Goal: Transaction & Acquisition: Purchase product/service

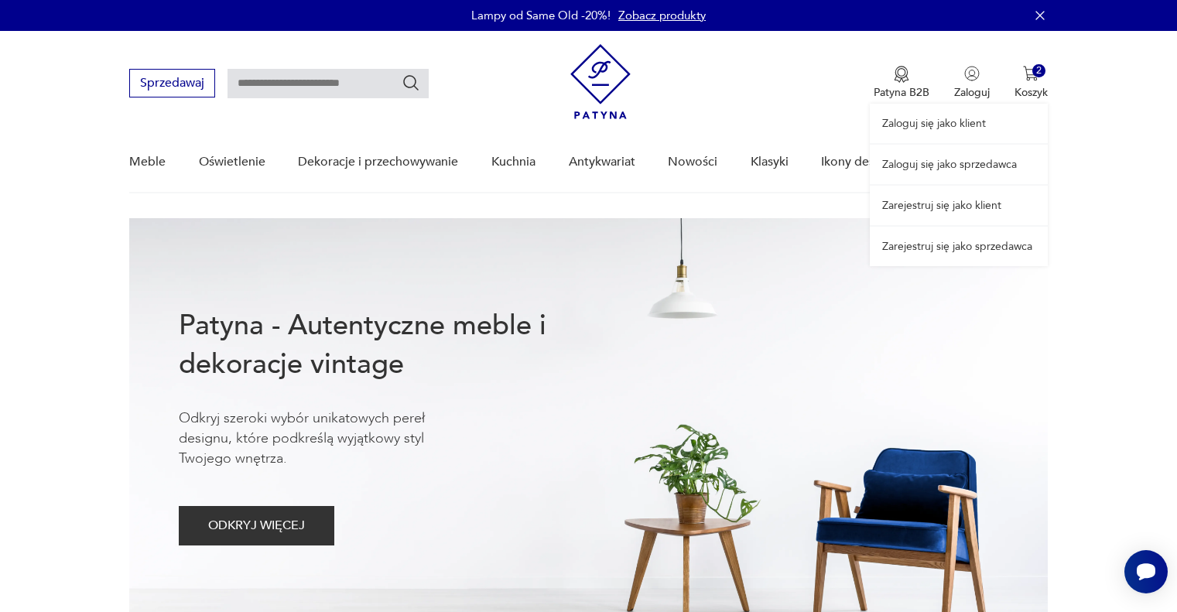
click at [1031, 80] on div "Zaloguj się jako klient Zaloguj się jako sprzedawca Zarejestruj się jako klient…" at bounding box center [959, 148] width 178 height 235
click at [1026, 59] on div "Zaloguj się jako klient Zaloguj się jako sprzedawca Zarejestruj się jako klient…" at bounding box center [959, 148] width 178 height 235
click at [1047, 76] on div "Zaloguj się jako klient Zaloguj się jako sprzedawca Zarejestruj się jako klient…" at bounding box center [959, 148] width 178 height 235
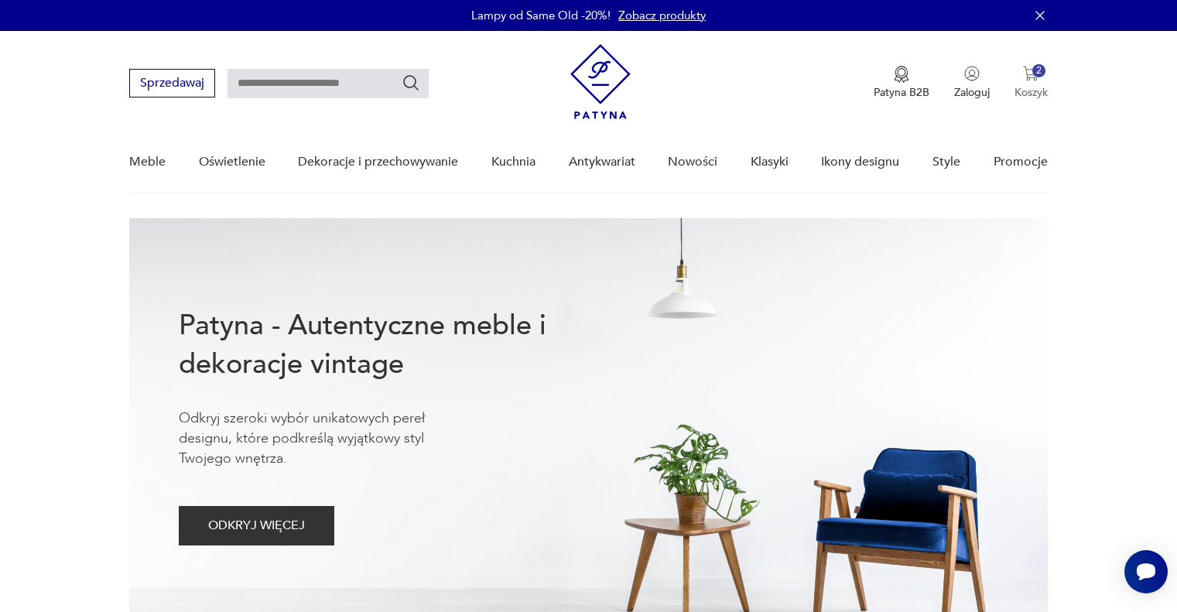
click at [1024, 82] on button "2 Koszyk" at bounding box center [1031, 83] width 33 height 34
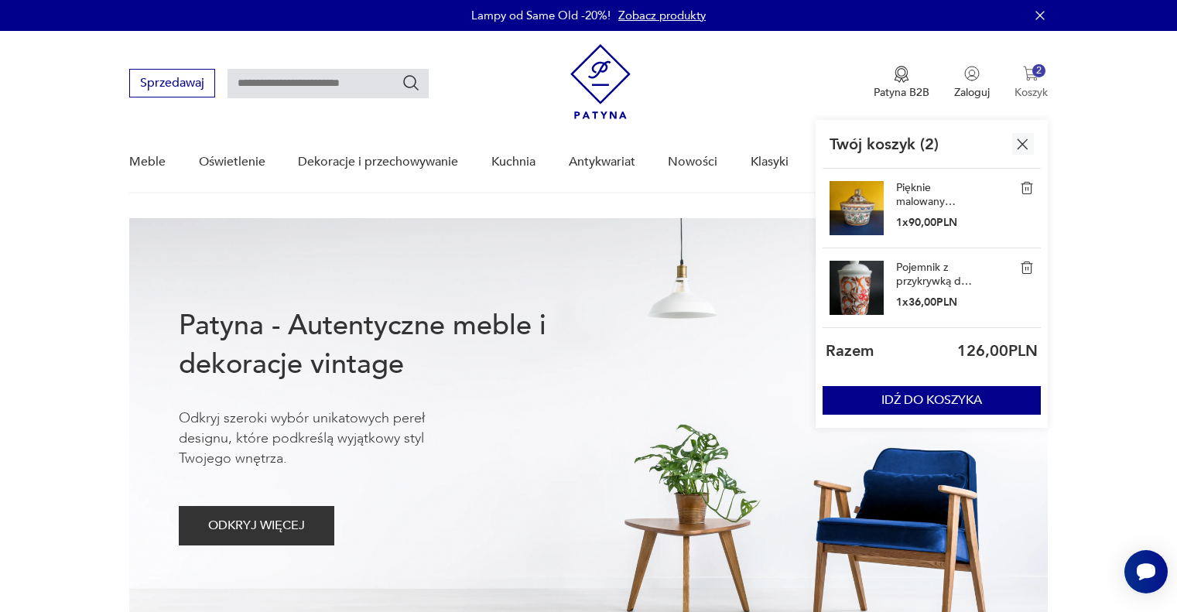
click at [1029, 79] on img "button" at bounding box center [1030, 73] width 15 height 15
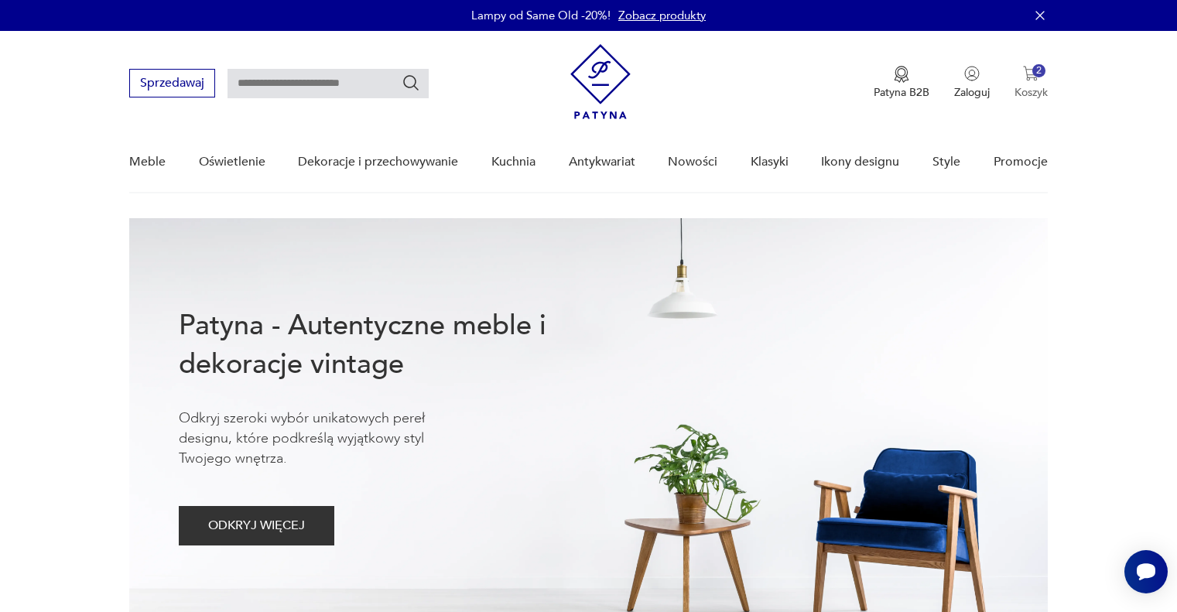
click at [1039, 84] on button "2 Koszyk" at bounding box center [1031, 83] width 33 height 34
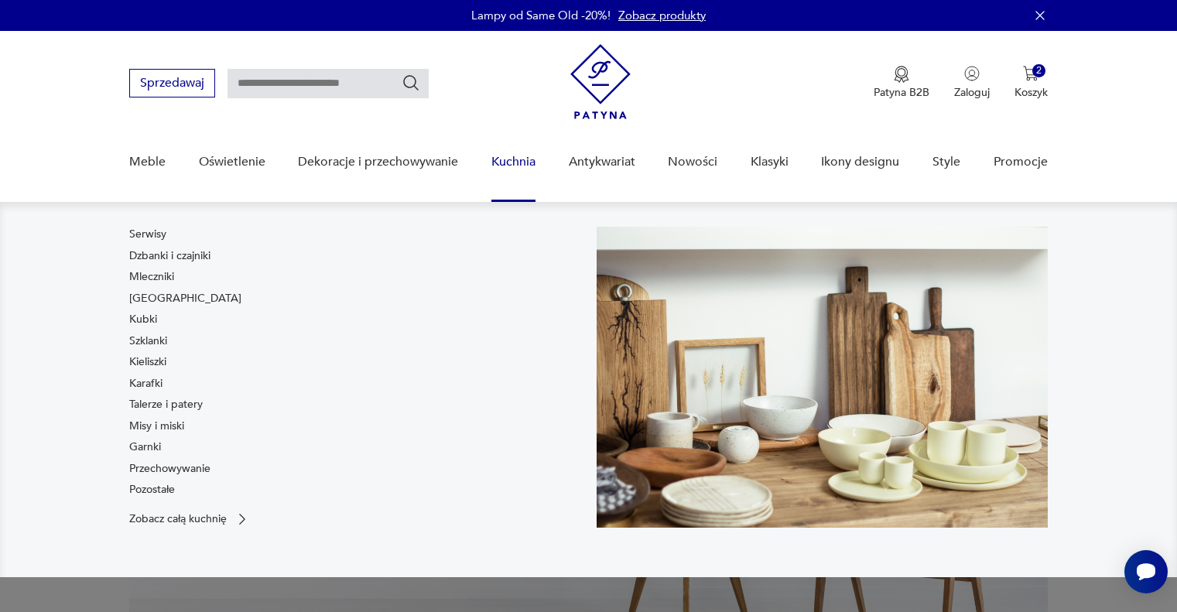
click at [526, 156] on link "Kuchnia" at bounding box center [514, 162] width 44 height 60
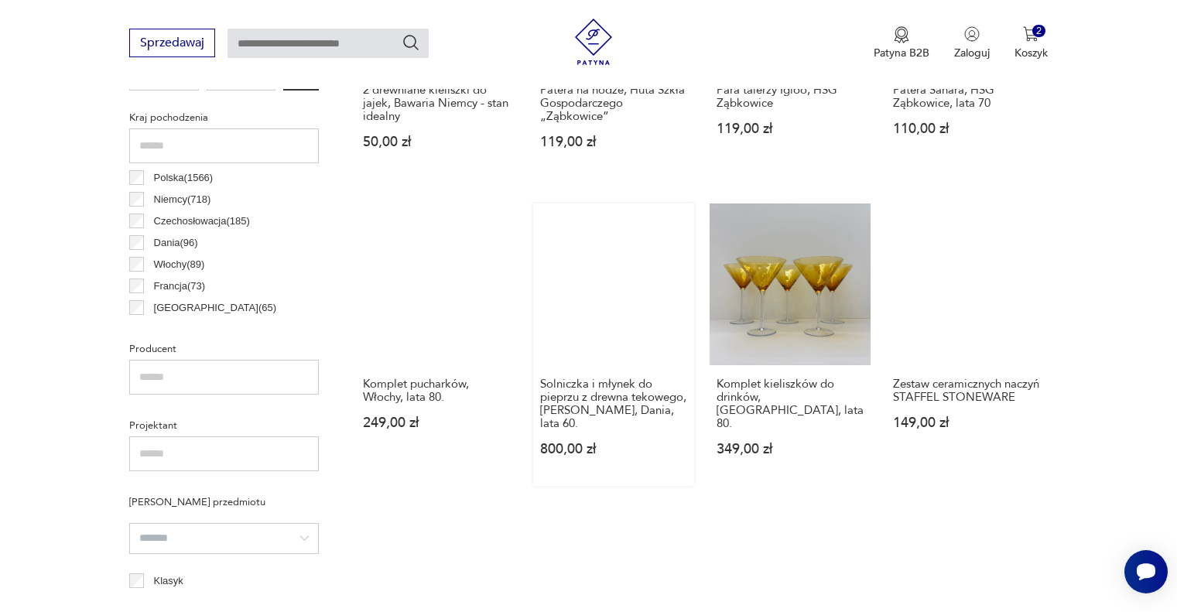
scroll to position [90, 0]
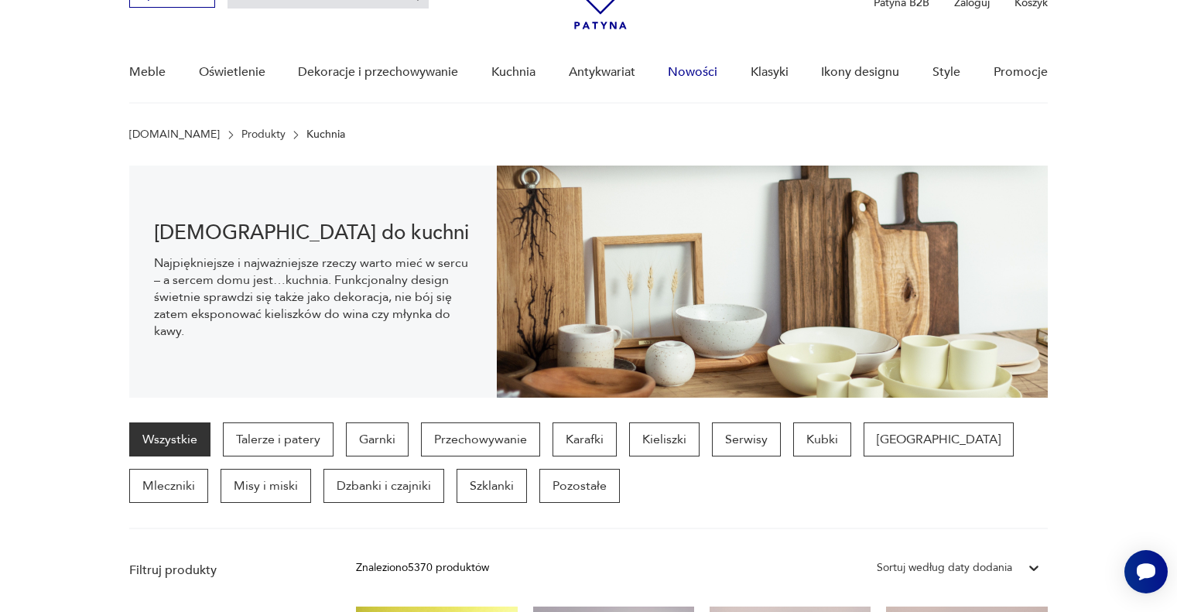
click at [688, 68] on link "Nowości" at bounding box center [693, 73] width 50 height 60
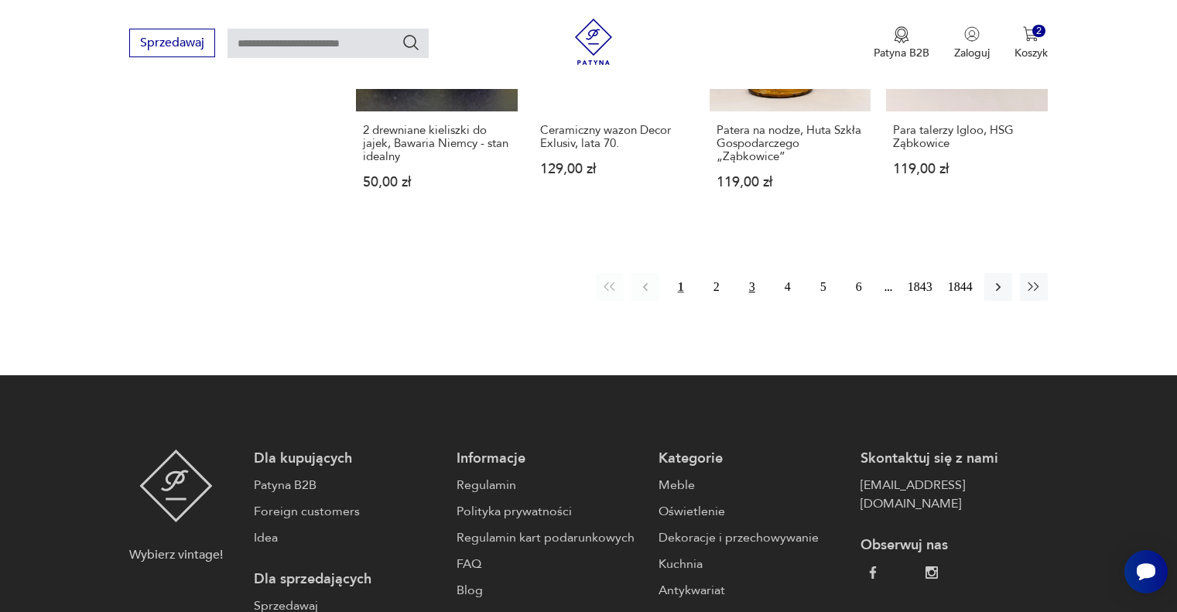
scroll to position [1517, 0]
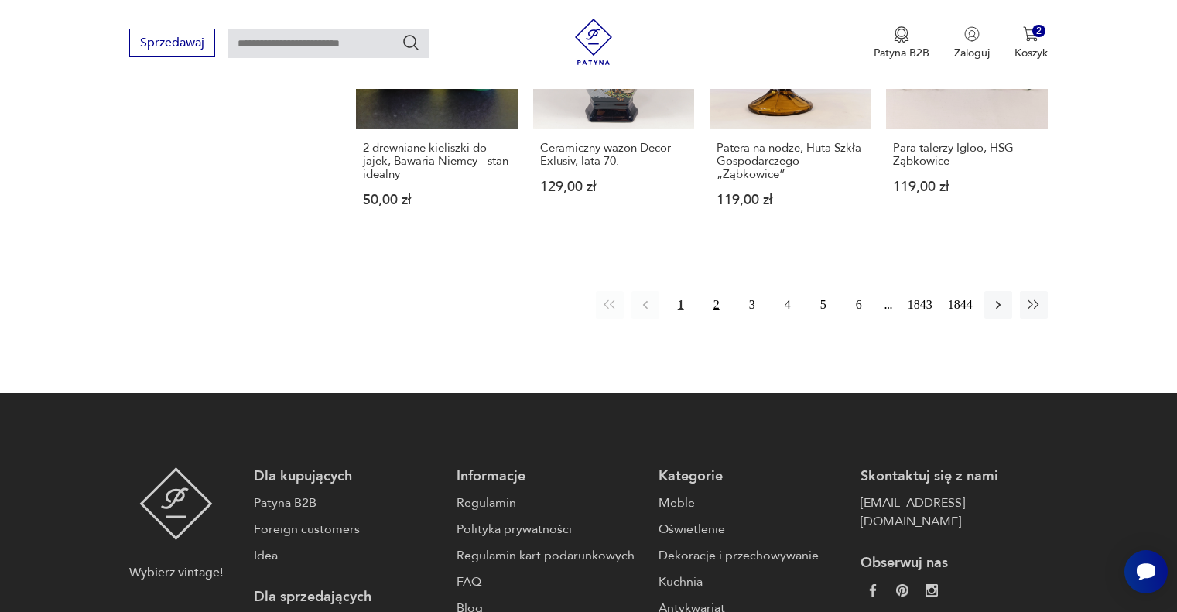
click at [712, 309] on button "2" at bounding box center [717, 305] width 28 height 28
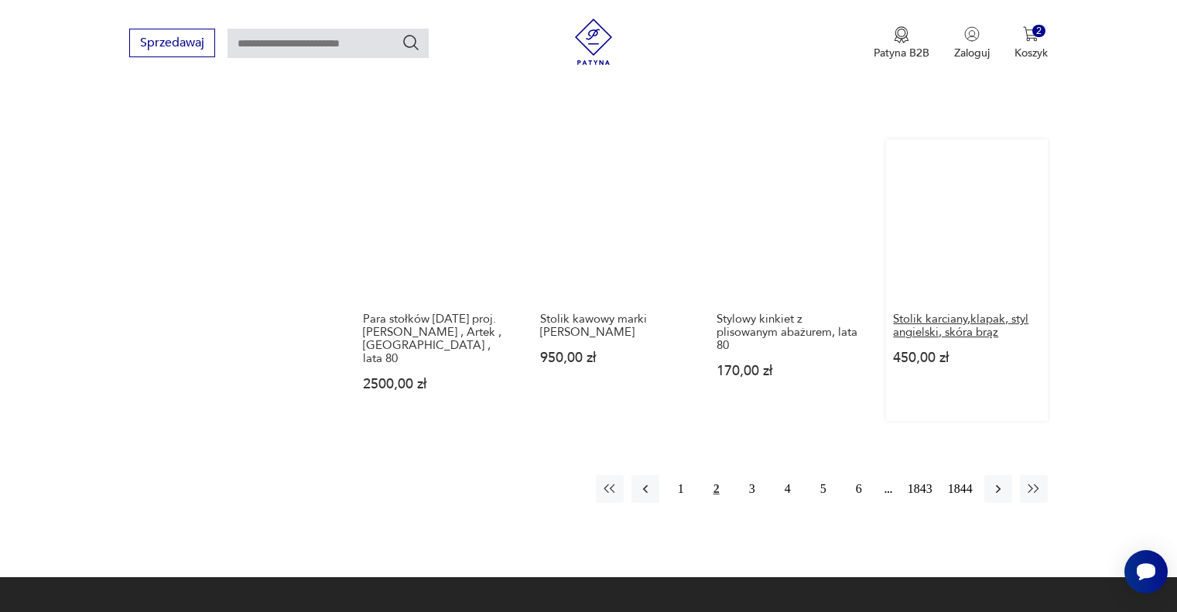
scroll to position [1208, 0]
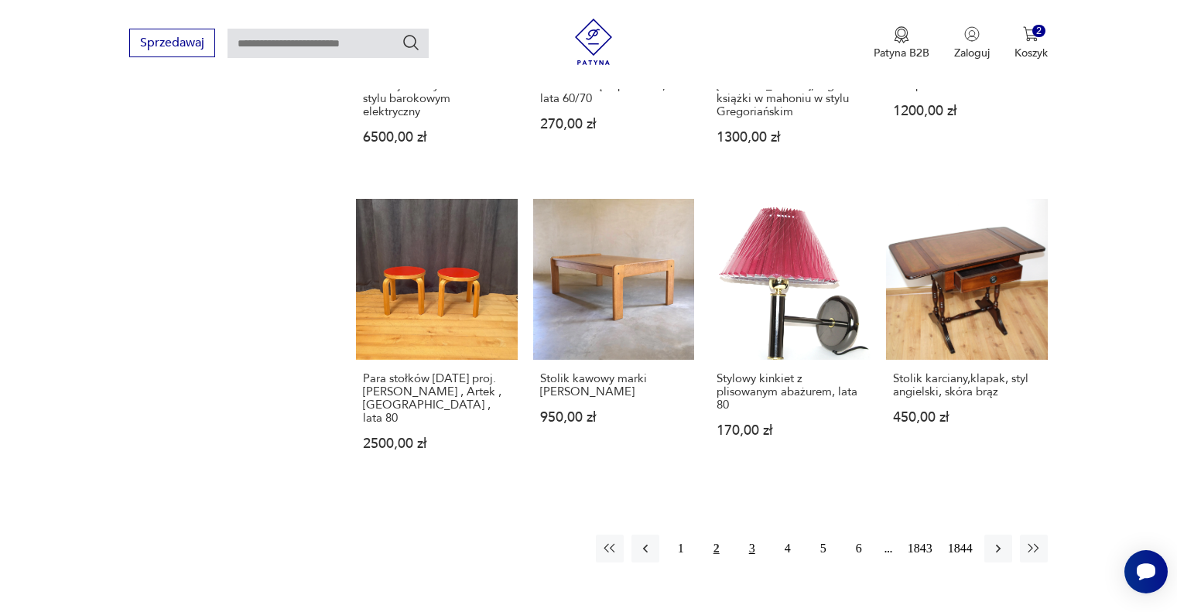
click at [747, 535] on button "3" at bounding box center [752, 549] width 28 height 28
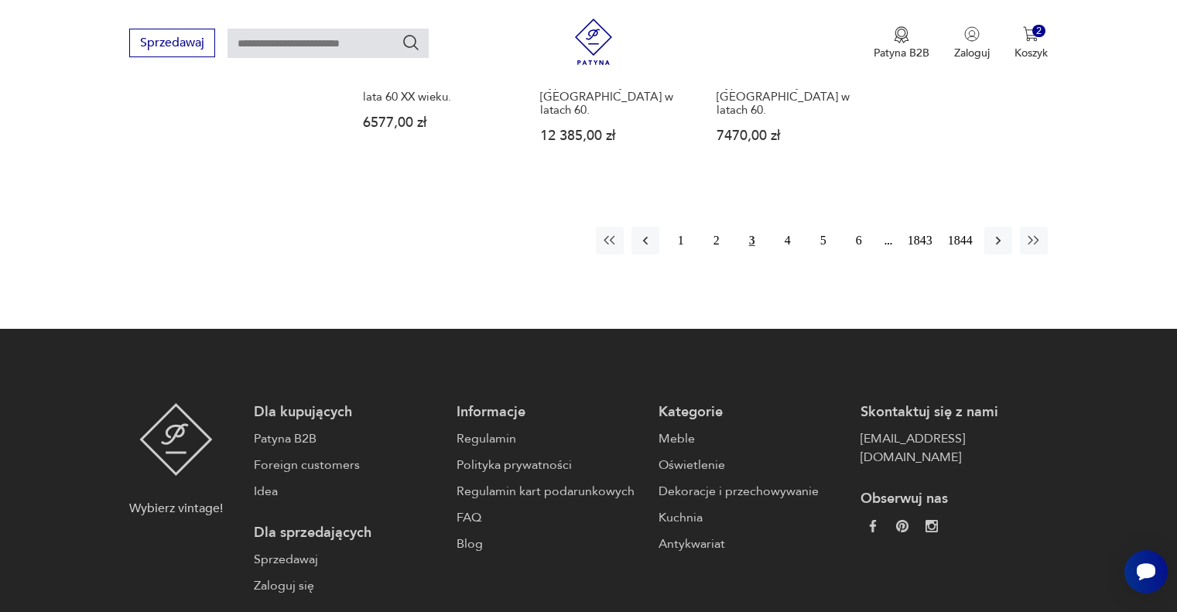
scroll to position [1285, 0]
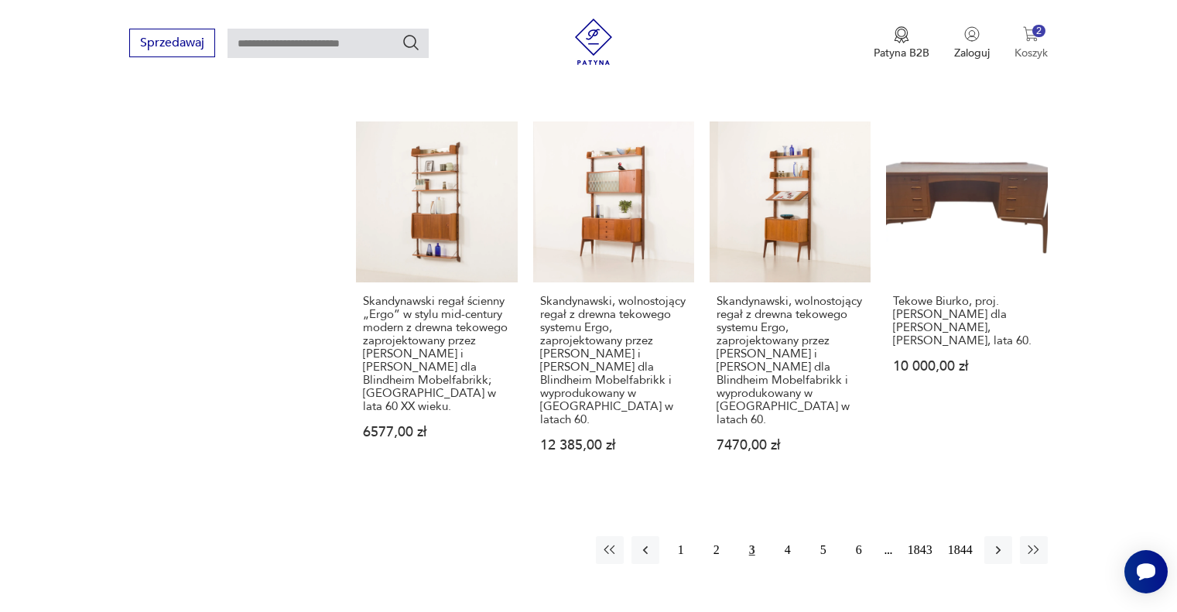
click at [1032, 47] on p "Koszyk" at bounding box center [1031, 53] width 33 height 15
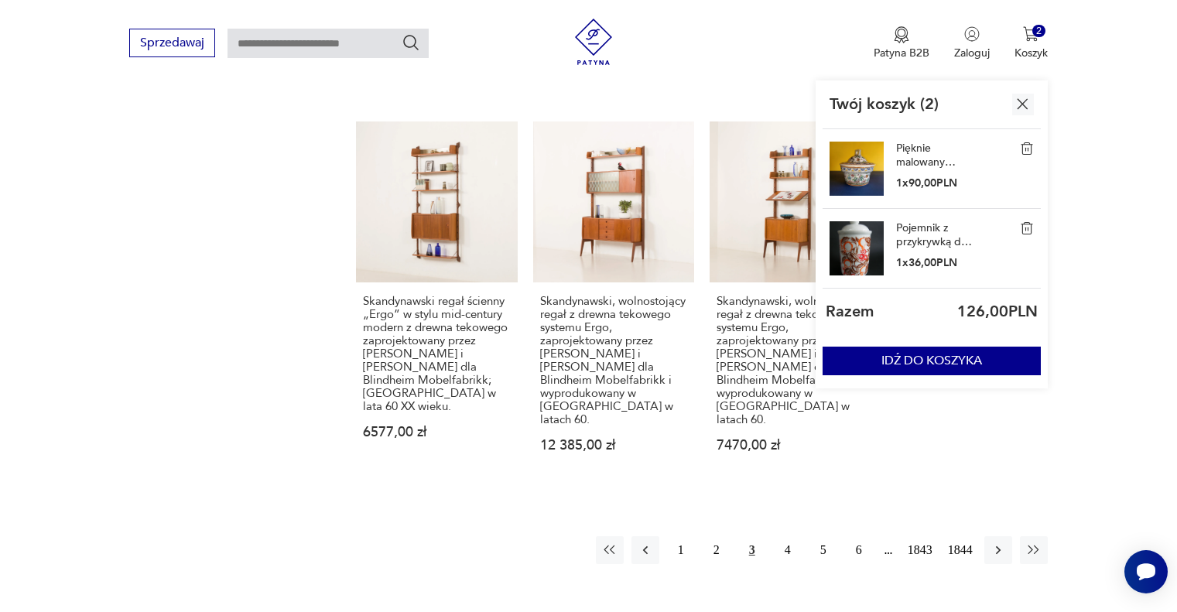
click at [1024, 146] on img at bounding box center [1027, 149] width 14 height 14
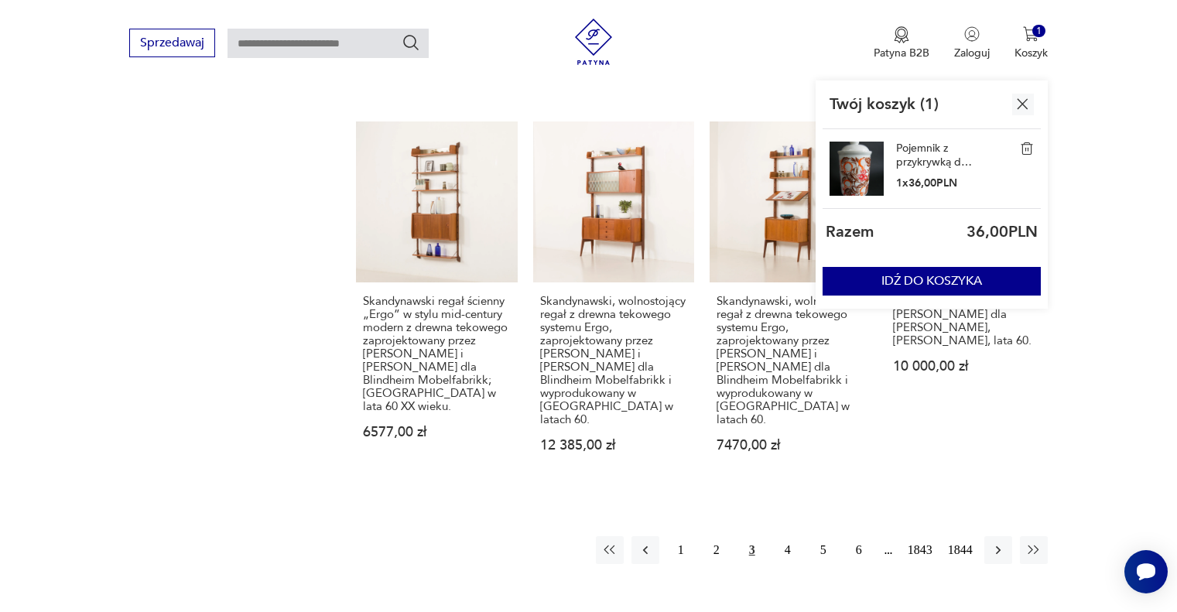
click at [1023, 152] on img at bounding box center [1027, 149] width 14 height 14
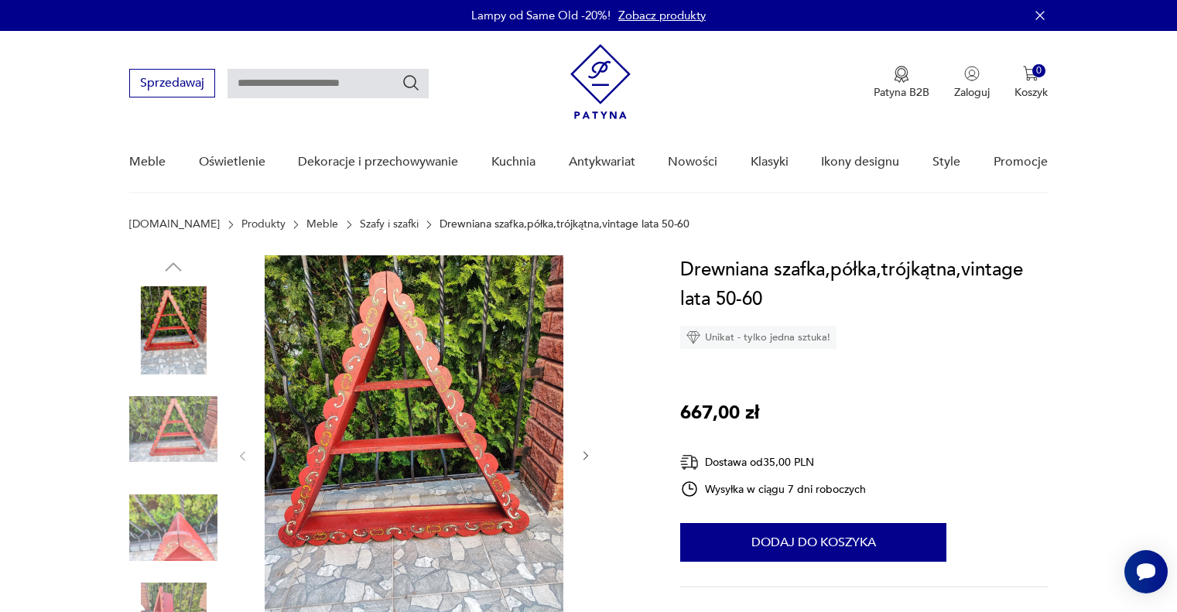
click at [437, 389] on img at bounding box center [414, 454] width 299 height 399
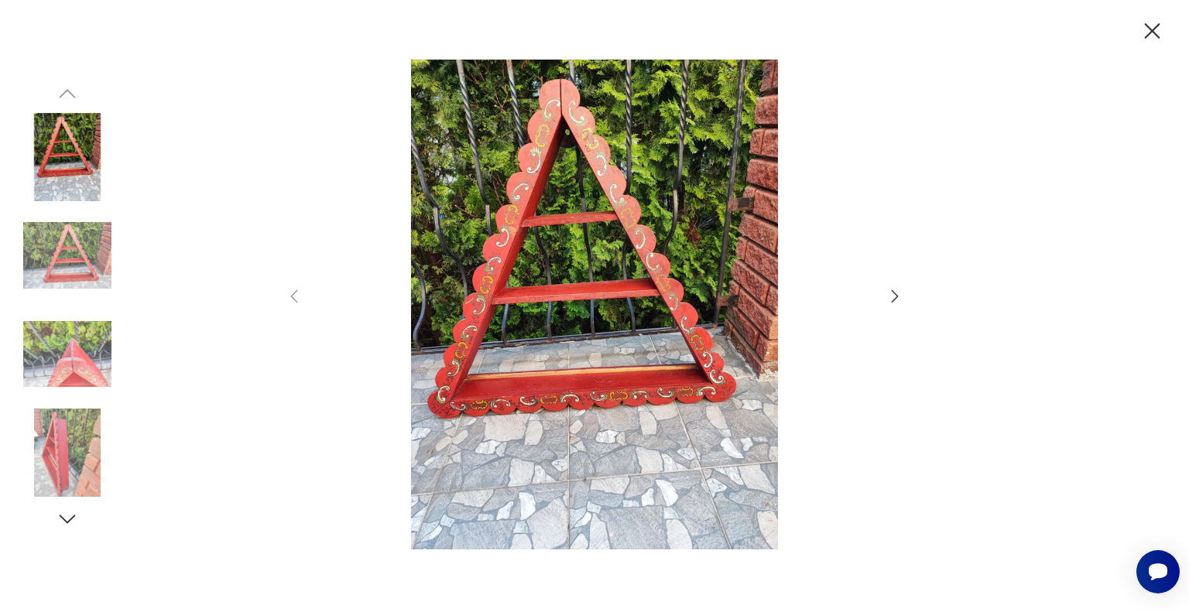
click at [913, 300] on div at bounding box center [594, 306] width 1189 height 612
click at [891, 292] on icon "button" at bounding box center [895, 296] width 19 height 19
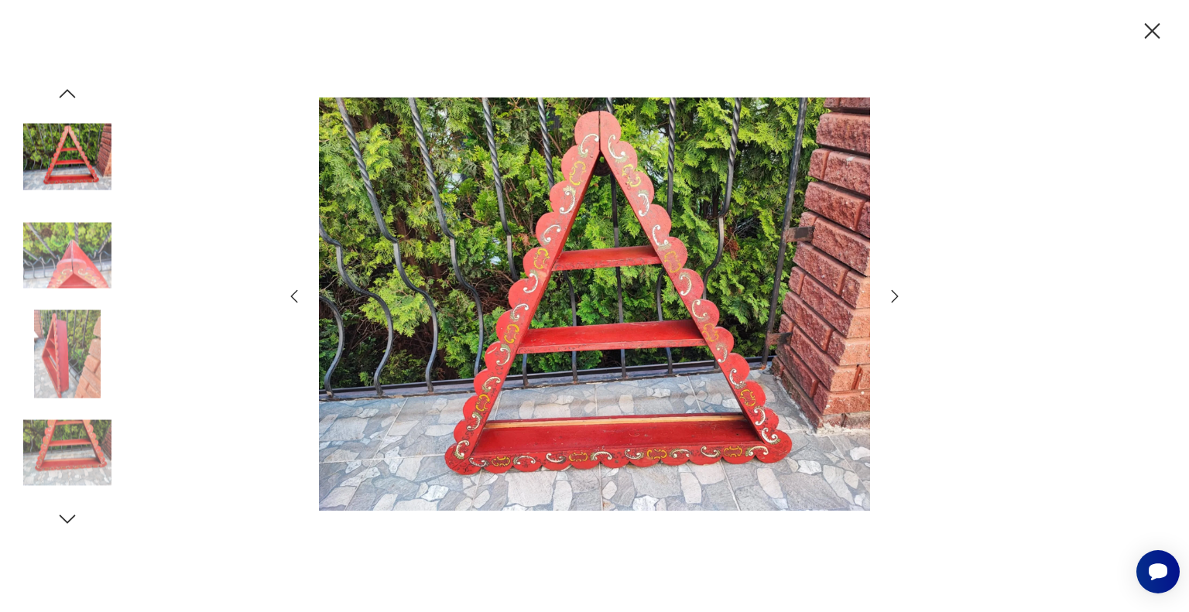
click at [901, 298] on icon "button" at bounding box center [895, 296] width 19 height 19
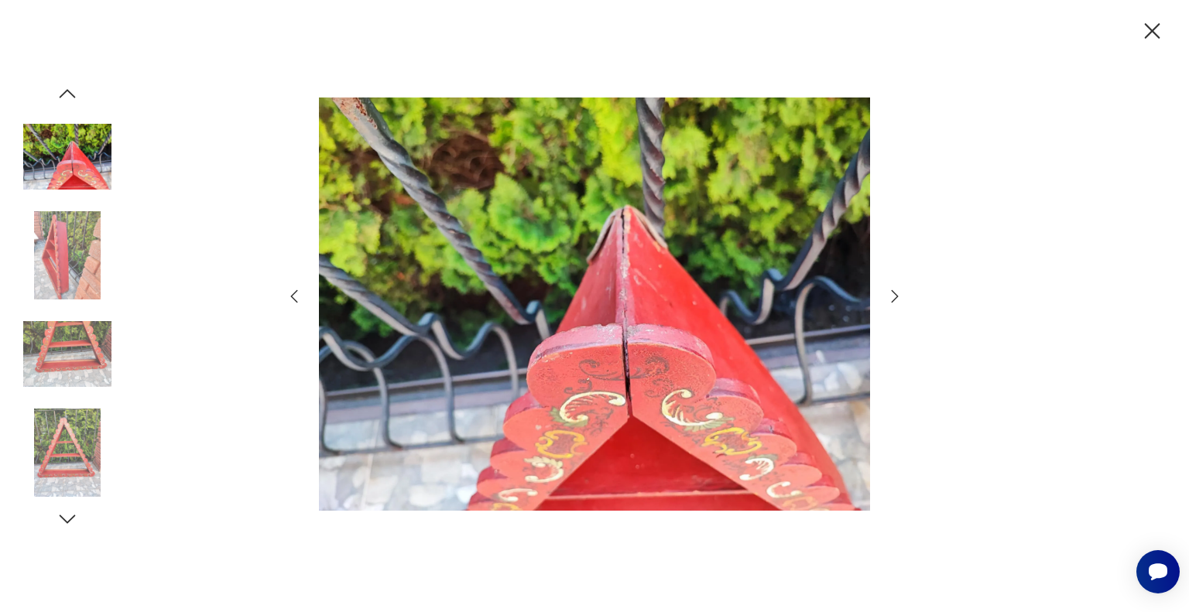
click at [901, 298] on icon "button" at bounding box center [895, 296] width 19 height 19
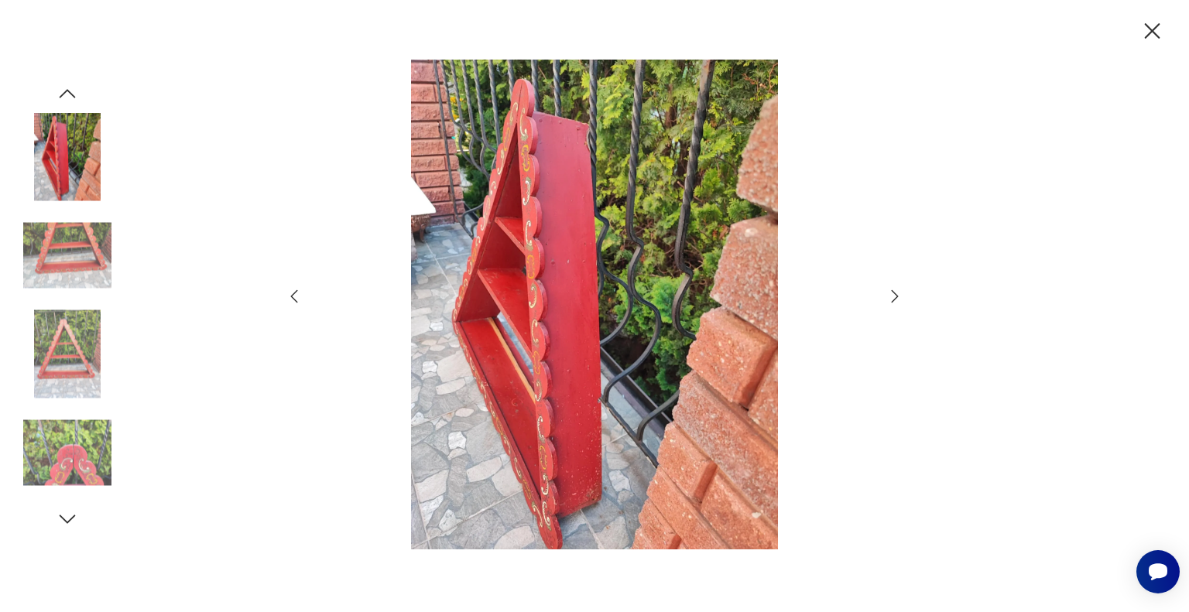
click at [901, 298] on icon "button" at bounding box center [895, 296] width 19 height 19
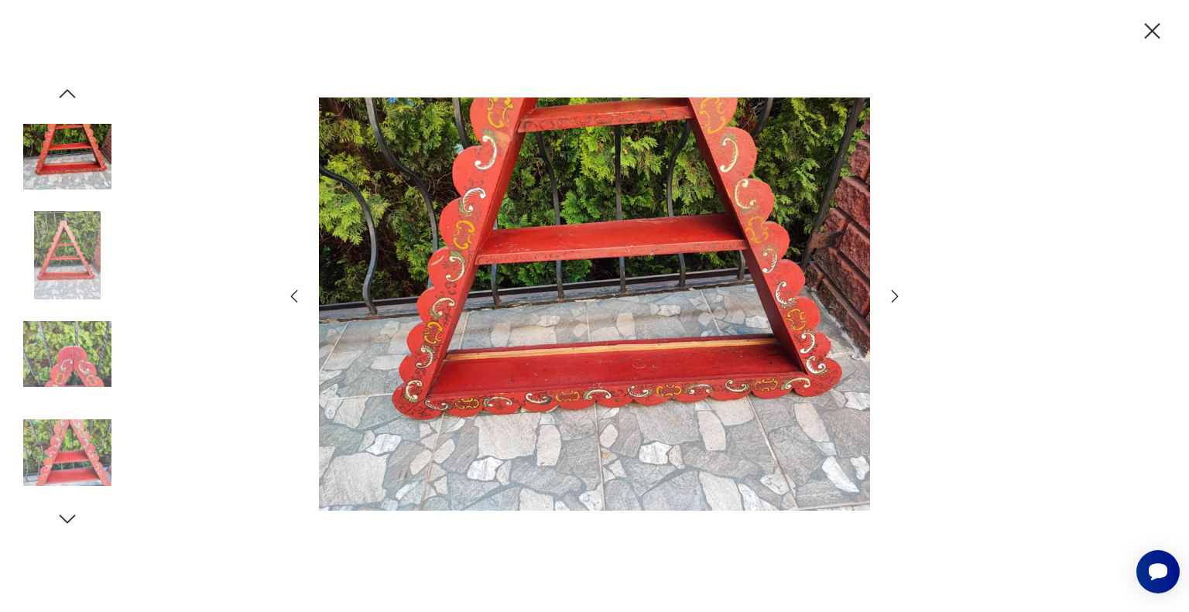
click at [901, 298] on icon "button" at bounding box center [895, 296] width 19 height 19
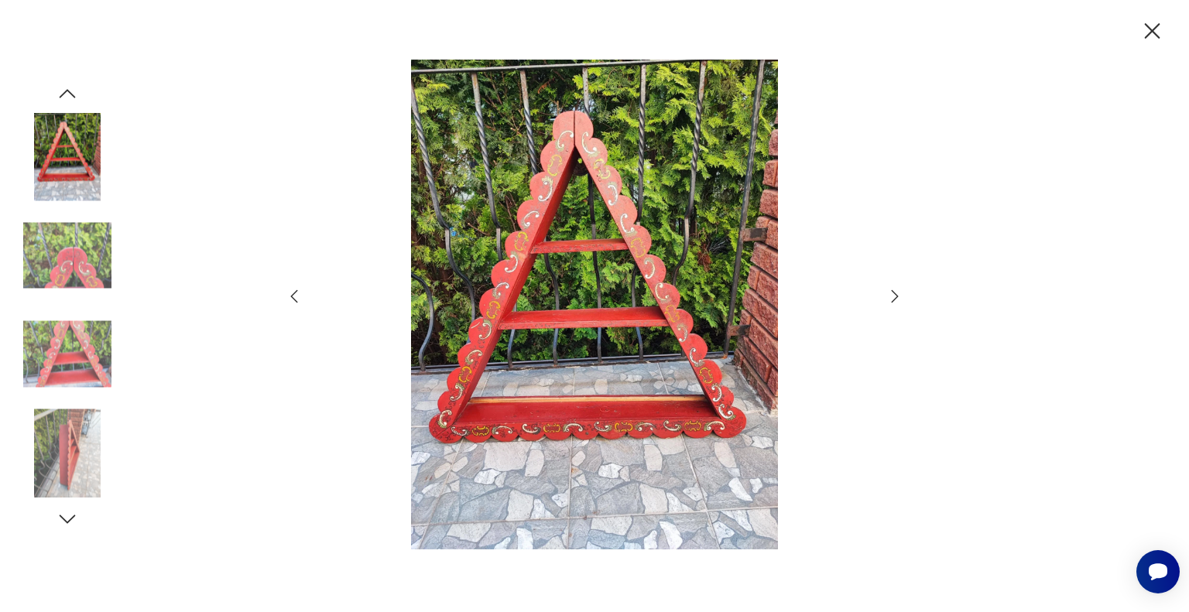
click at [901, 298] on icon "button" at bounding box center [895, 296] width 19 height 19
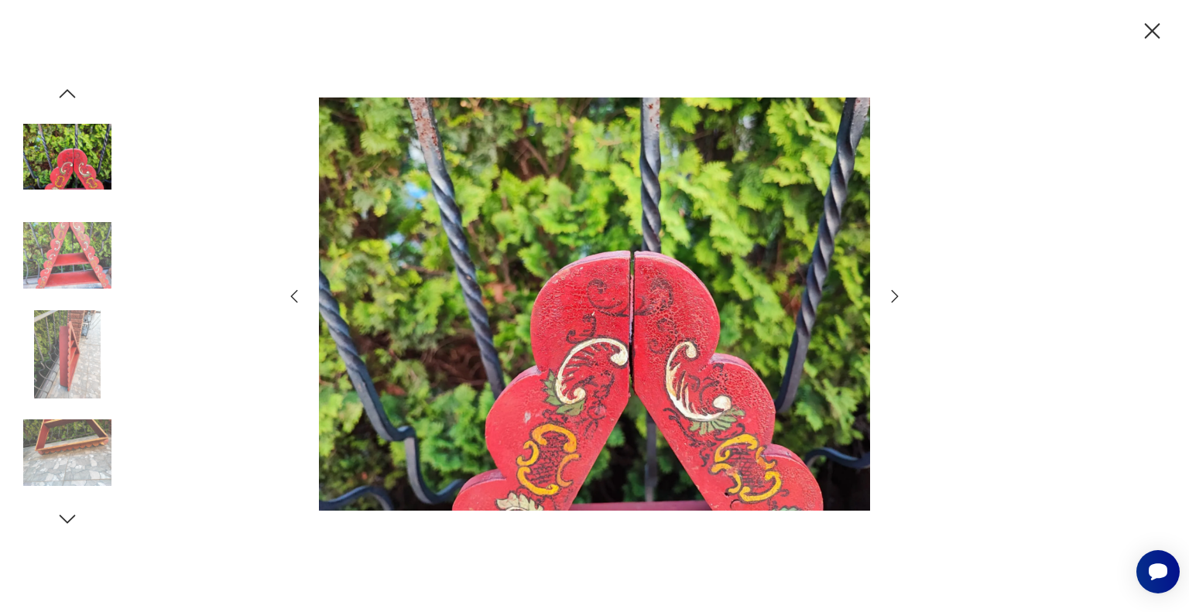
click at [901, 298] on icon "button" at bounding box center [895, 296] width 19 height 19
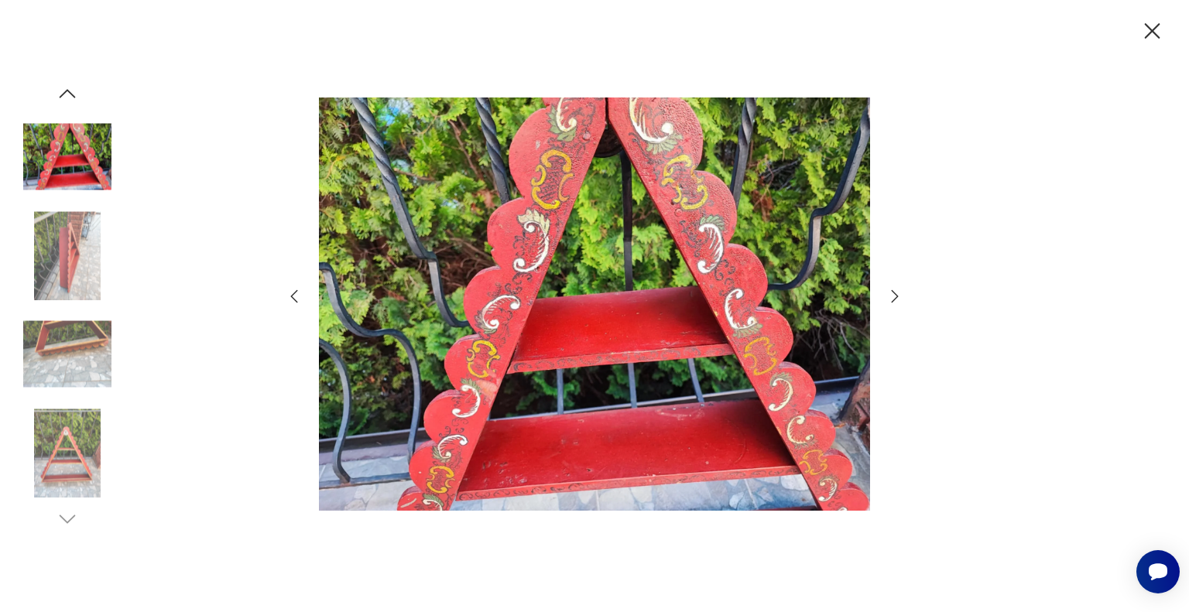
click at [1088, 262] on div at bounding box center [594, 306] width 1189 height 612
click at [1158, 36] on icon "button" at bounding box center [1152, 30] width 15 height 15
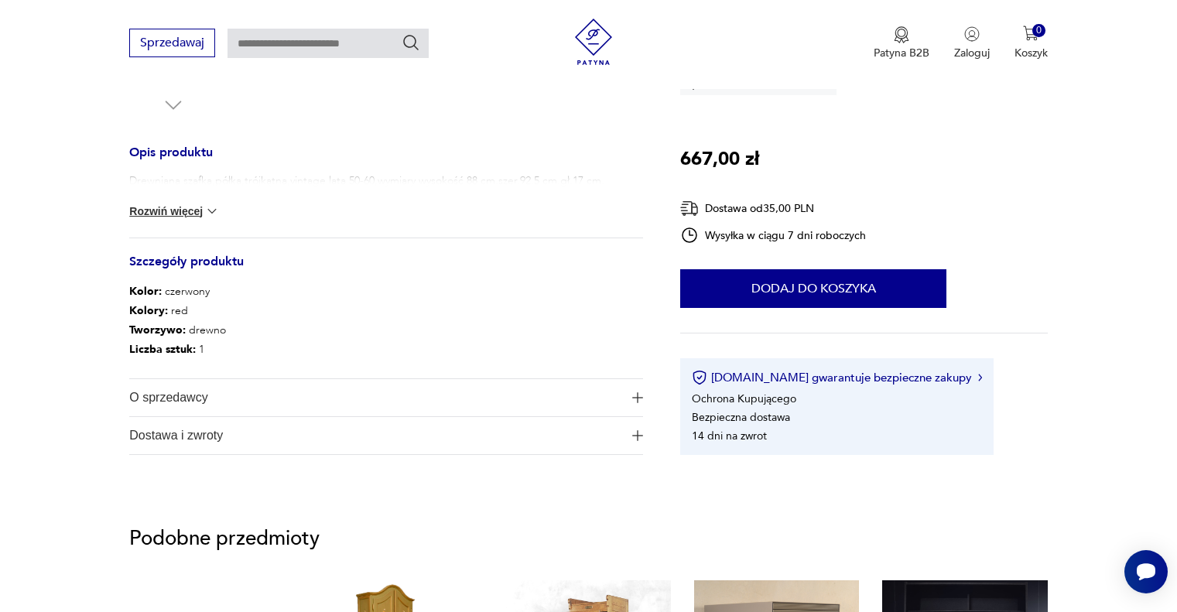
scroll to position [619, 0]
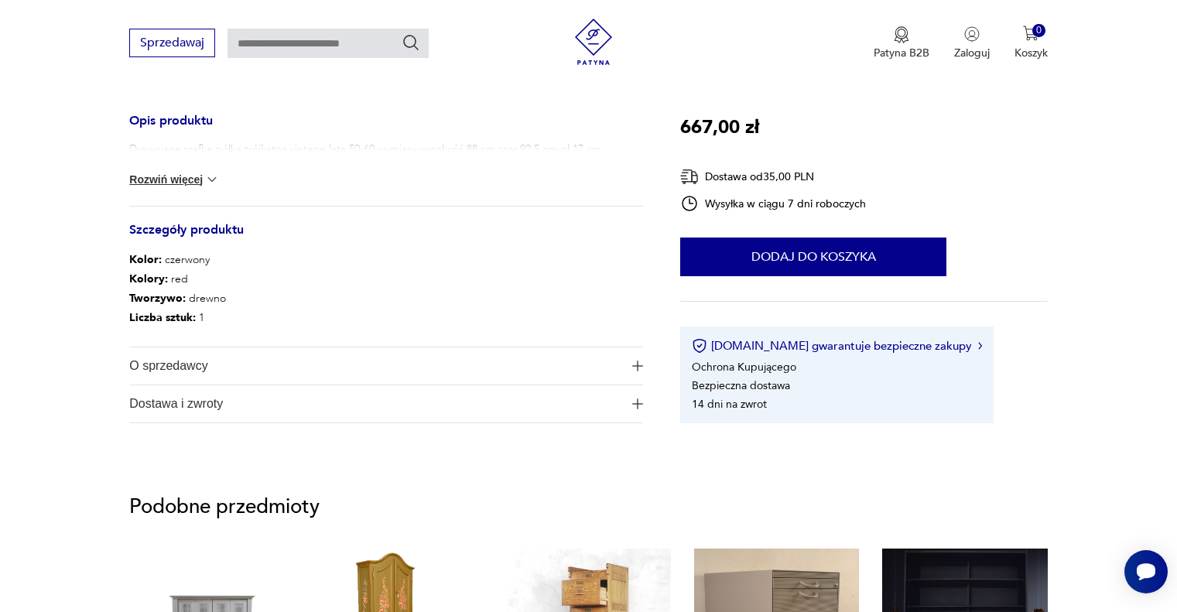
click at [330, 365] on span "O sprzedawcy" at bounding box center [375, 366] width 492 height 37
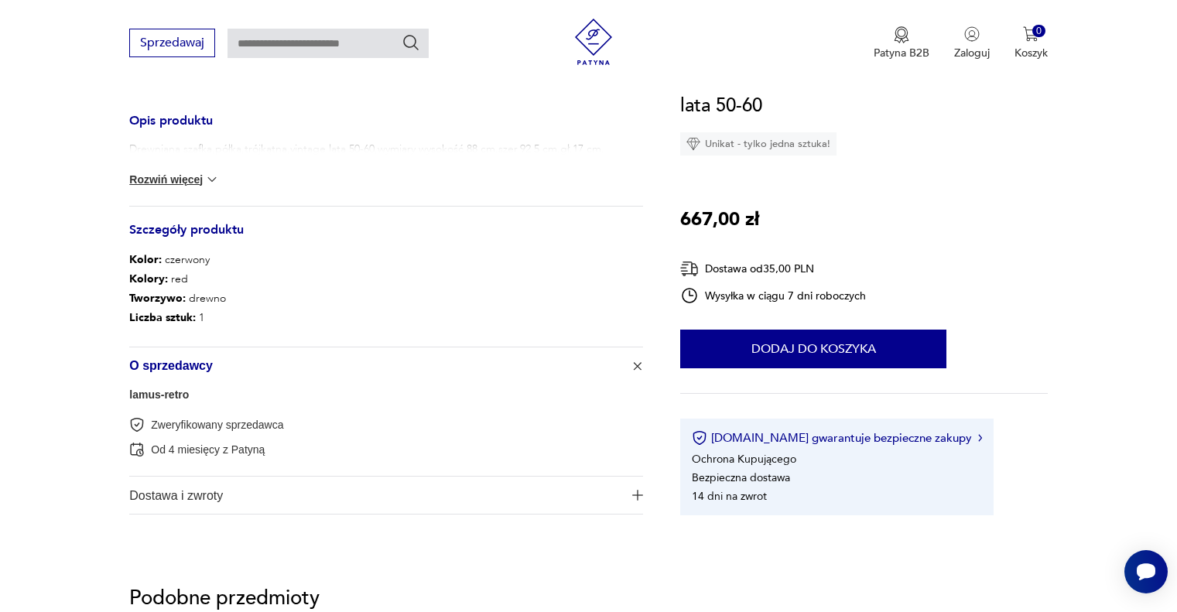
click at [173, 392] on link "lamus-retro" at bounding box center [159, 395] width 60 height 12
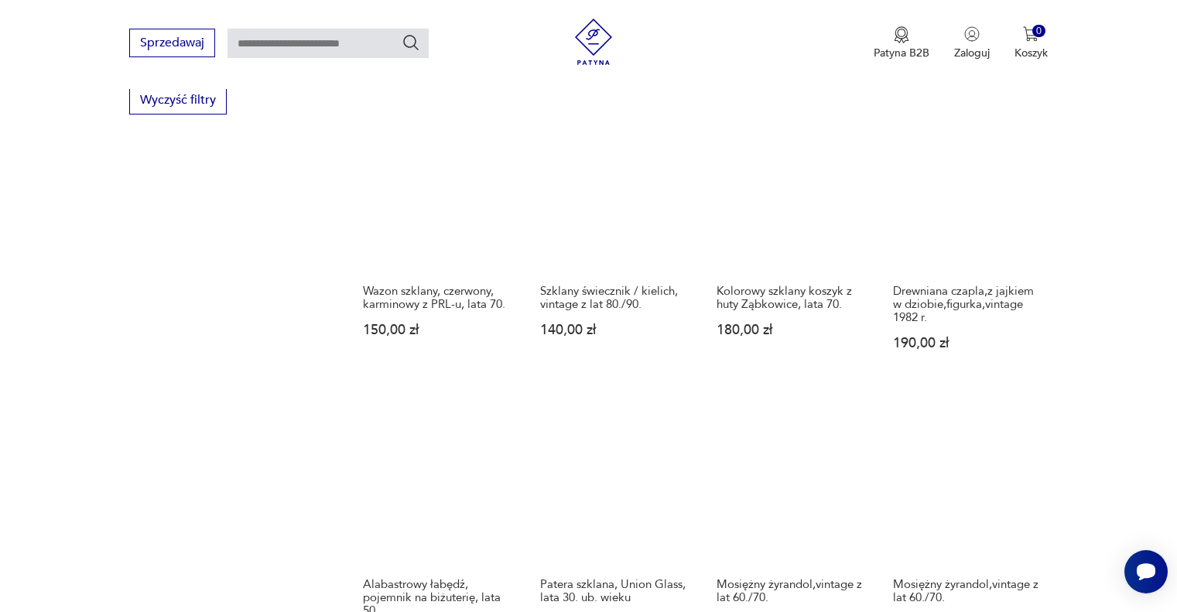
scroll to position [1480, 0]
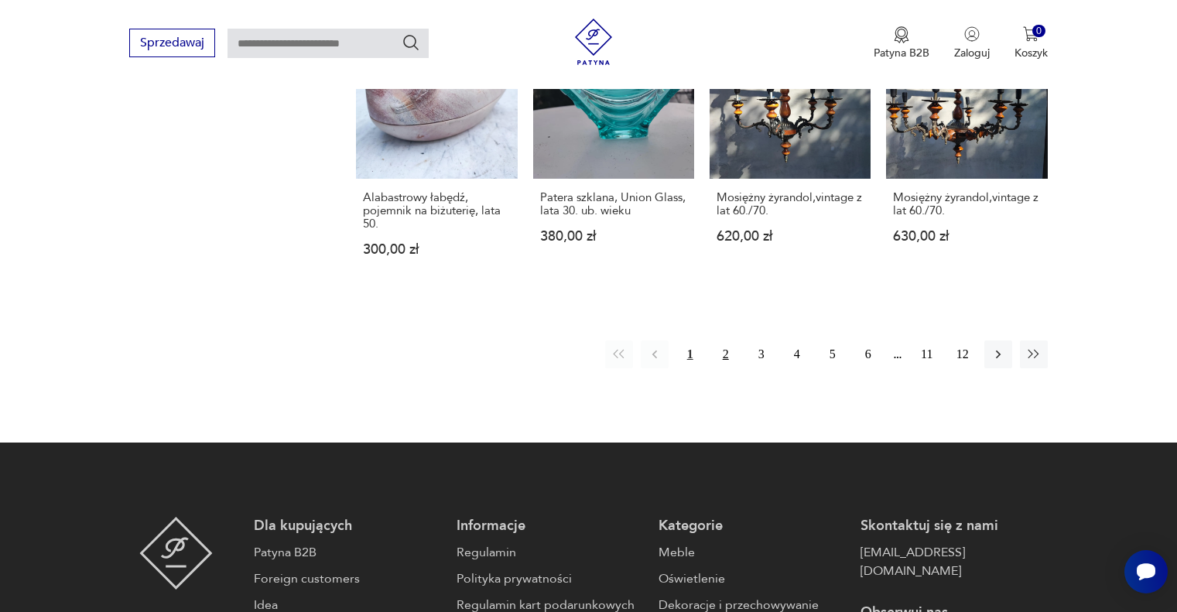
click at [730, 358] on button "2" at bounding box center [726, 355] width 28 height 28
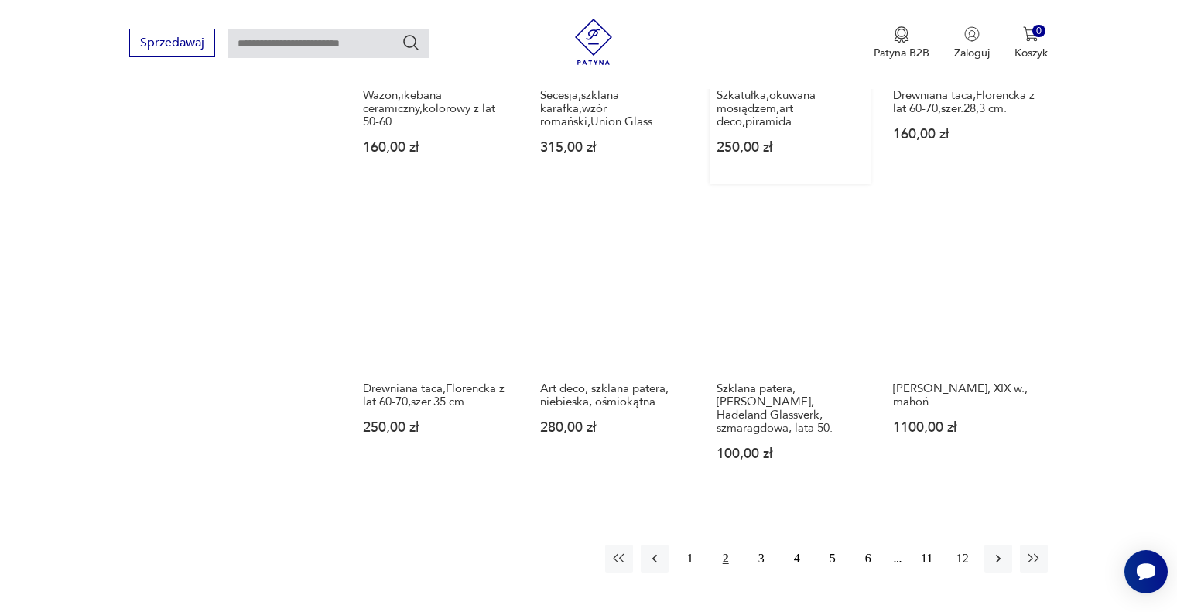
scroll to position [1325, 0]
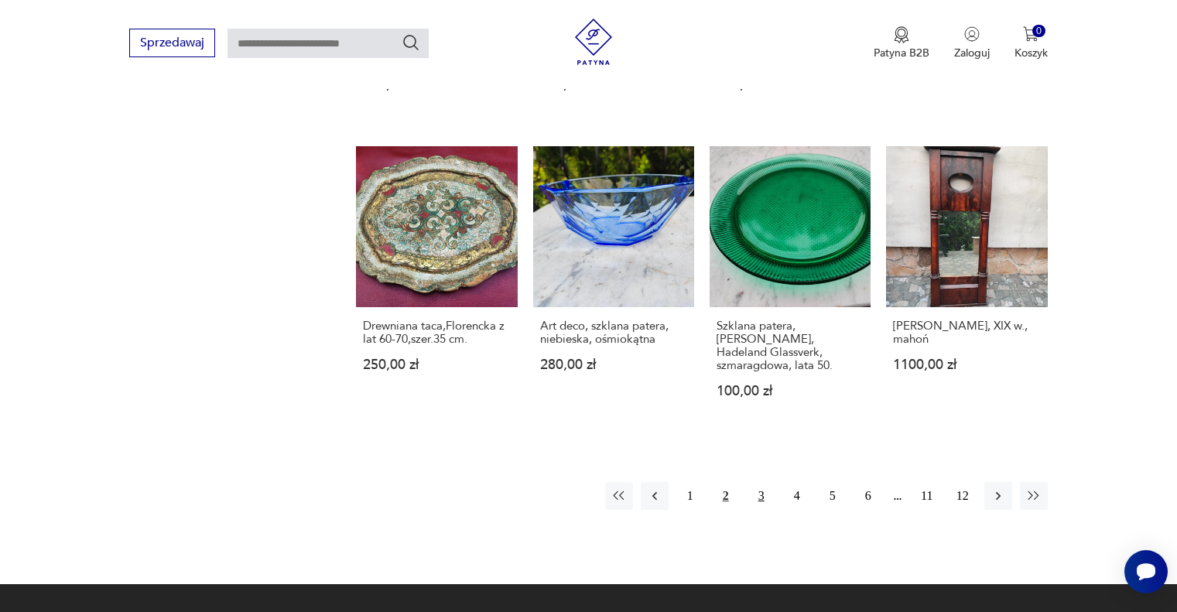
click at [756, 503] on button "3" at bounding box center [762, 496] width 28 height 28
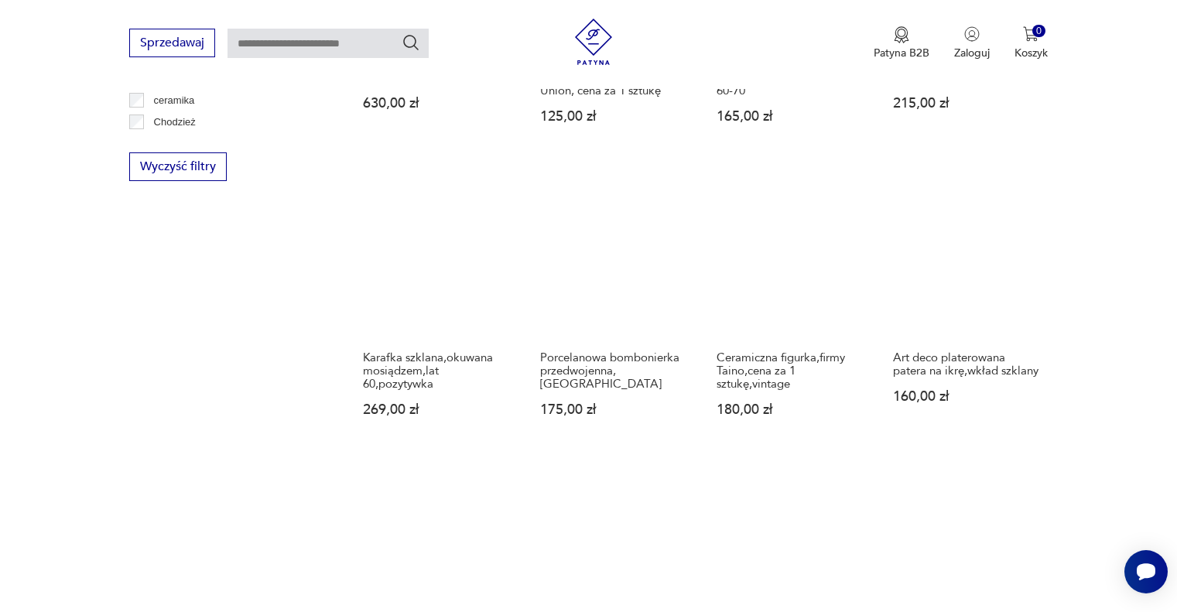
scroll to position [1248, 0]
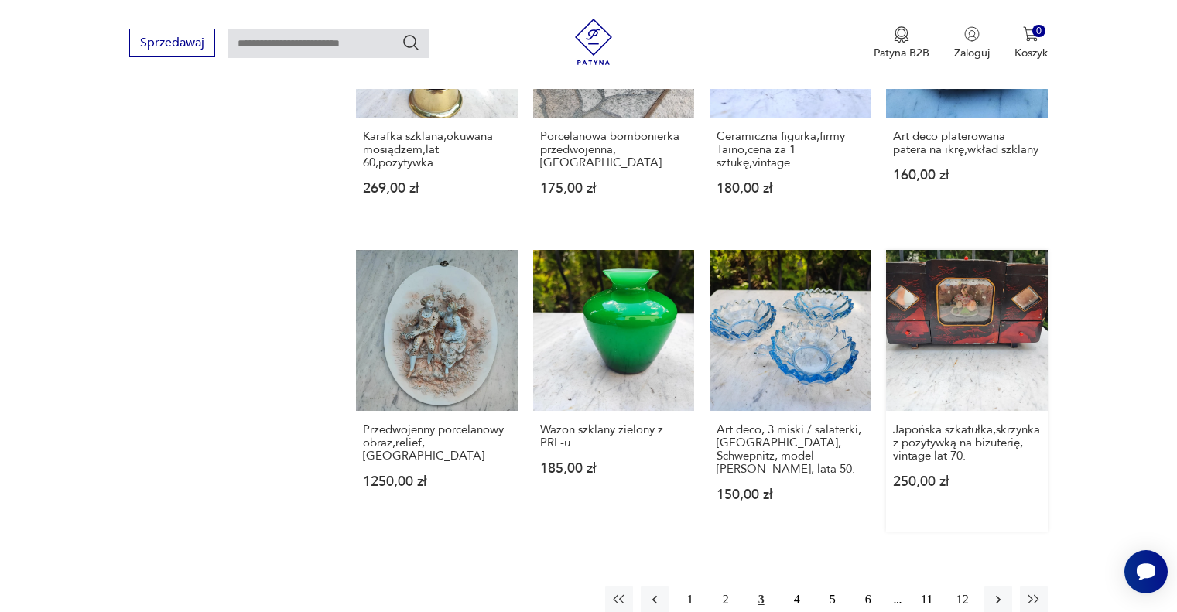
click at [954, 317] on link "Japońska szkatułka,skrzynka z pozytywką na biżuterię, vintage lat 70. 250,00 zł" at bounding box center [966, 391] width 161 height 282
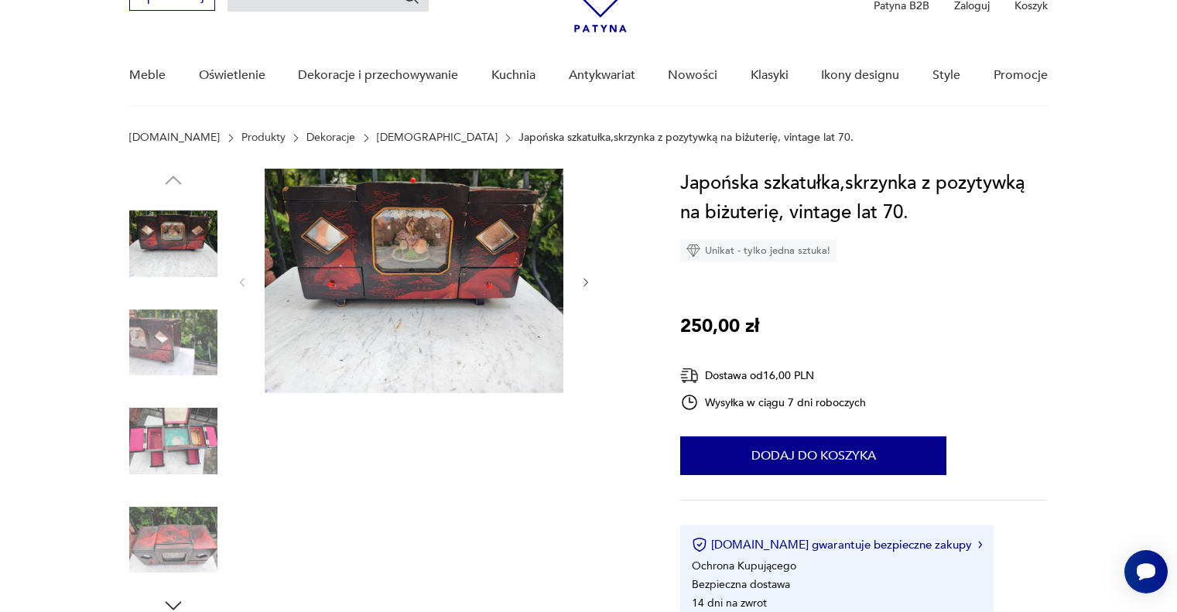
scroll to position [155, 0]
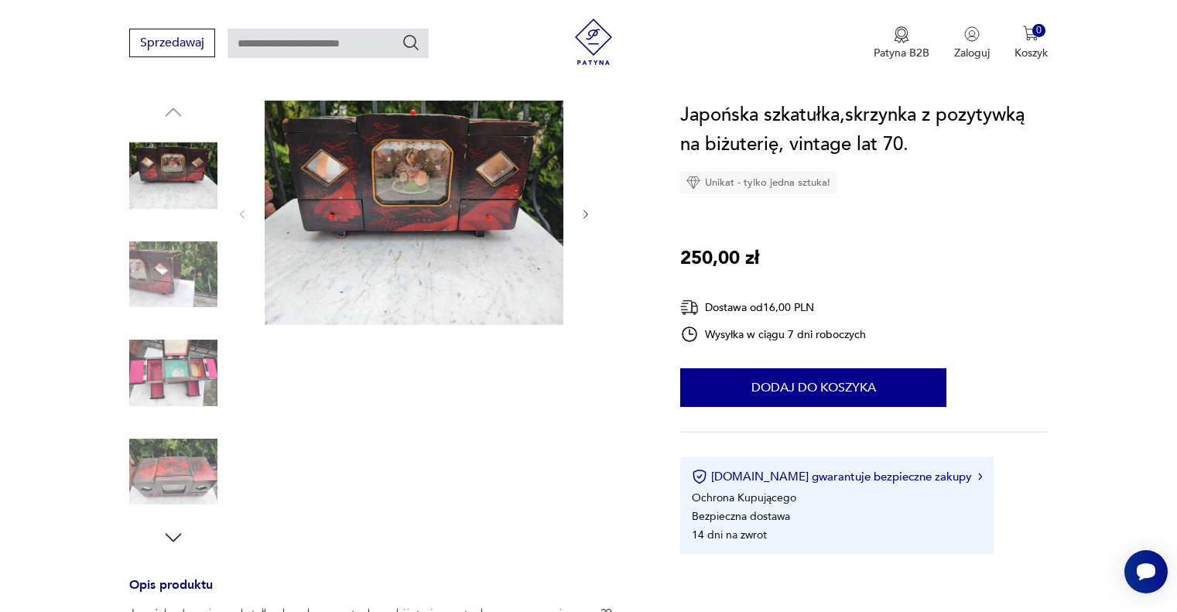
click at [156, 372] on img at bounding box center [173, 373] width 88 height 88
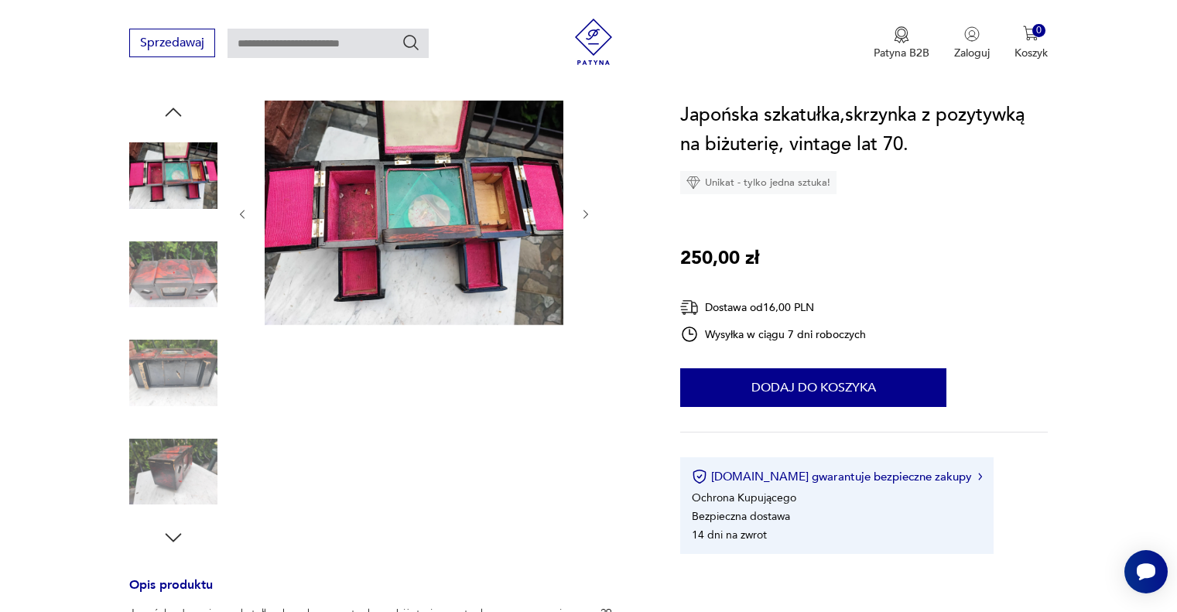
click at [172, 379] on img at bounding box center [173, 373] width 88 height 88
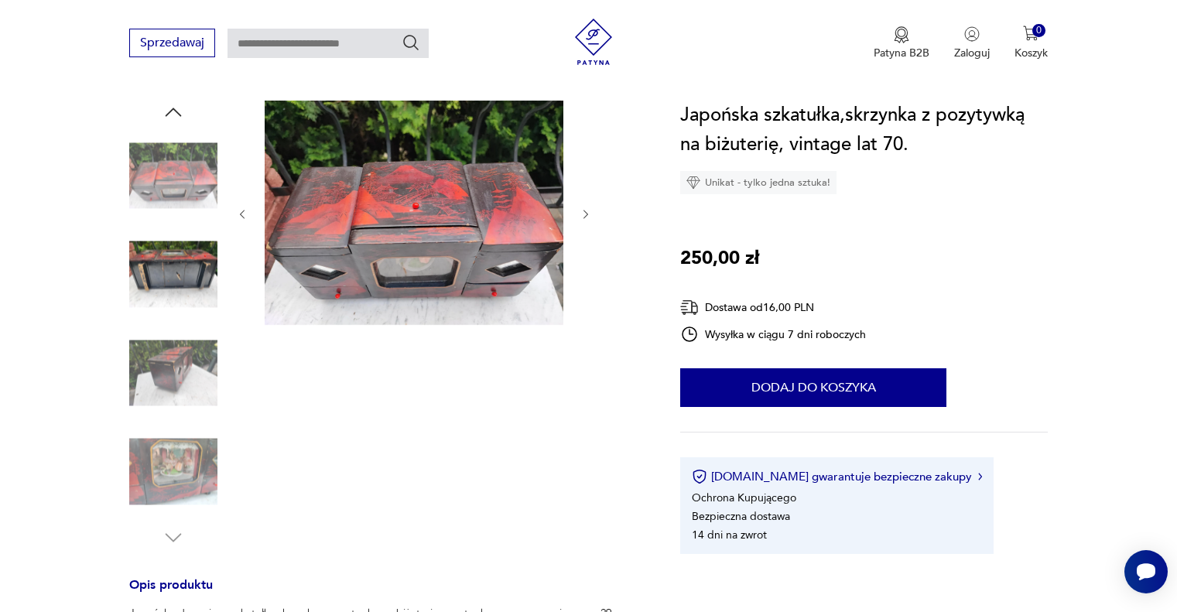
click at [174, 412] on img at bounding box center [173, 373] width 88 height 88
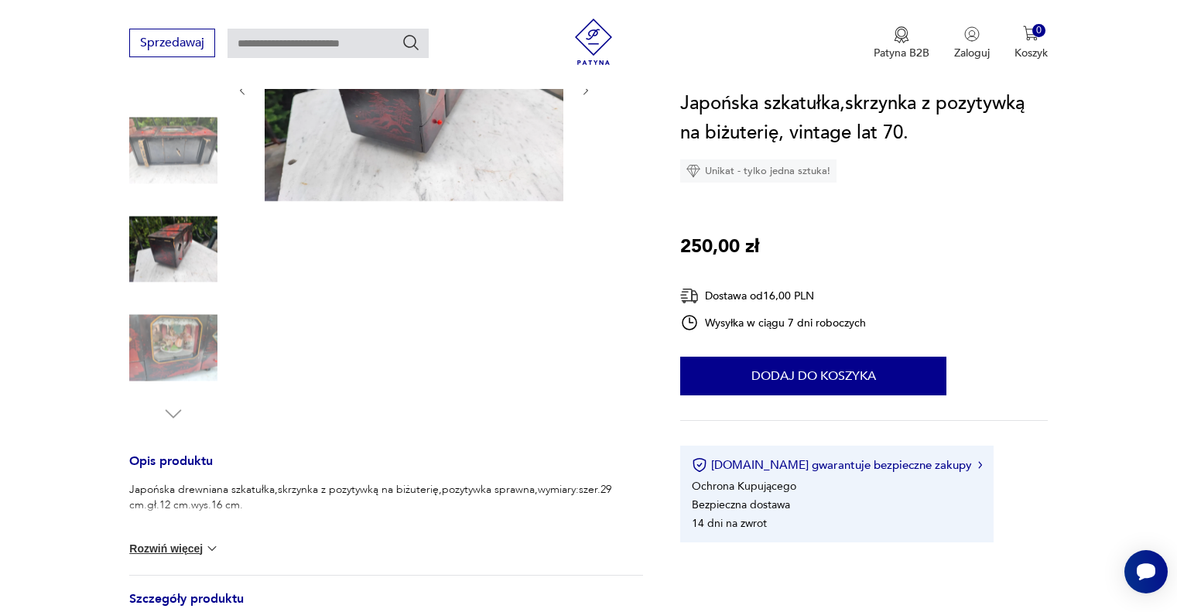
scroll to position [310, 0]
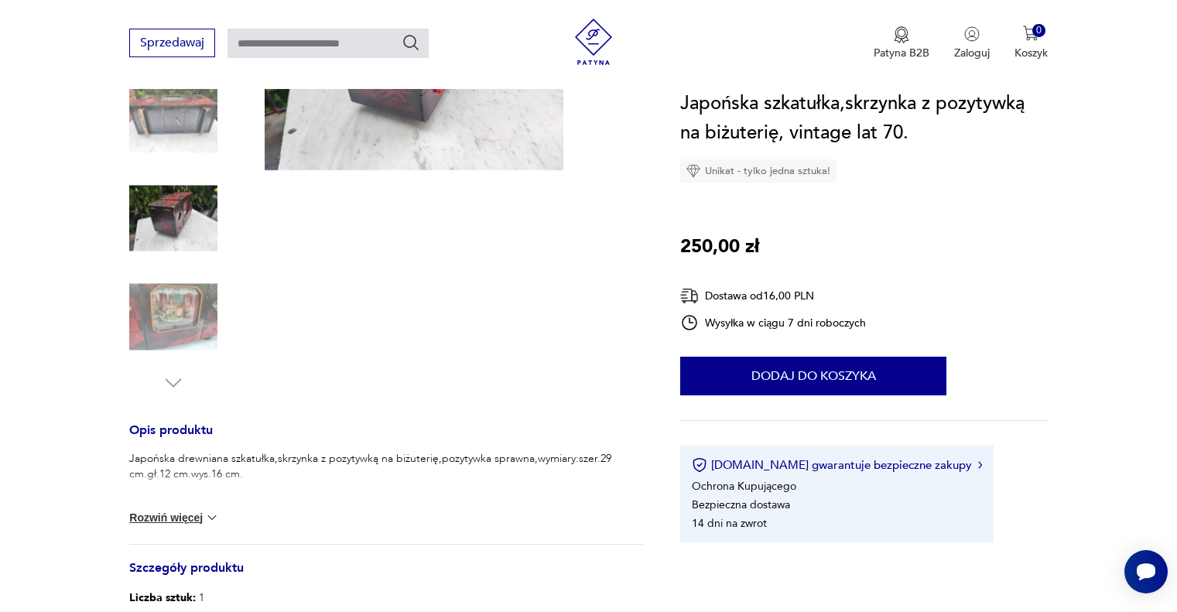
click at [168, 331] on img at bounding box center [173, 317] width 88 height 88
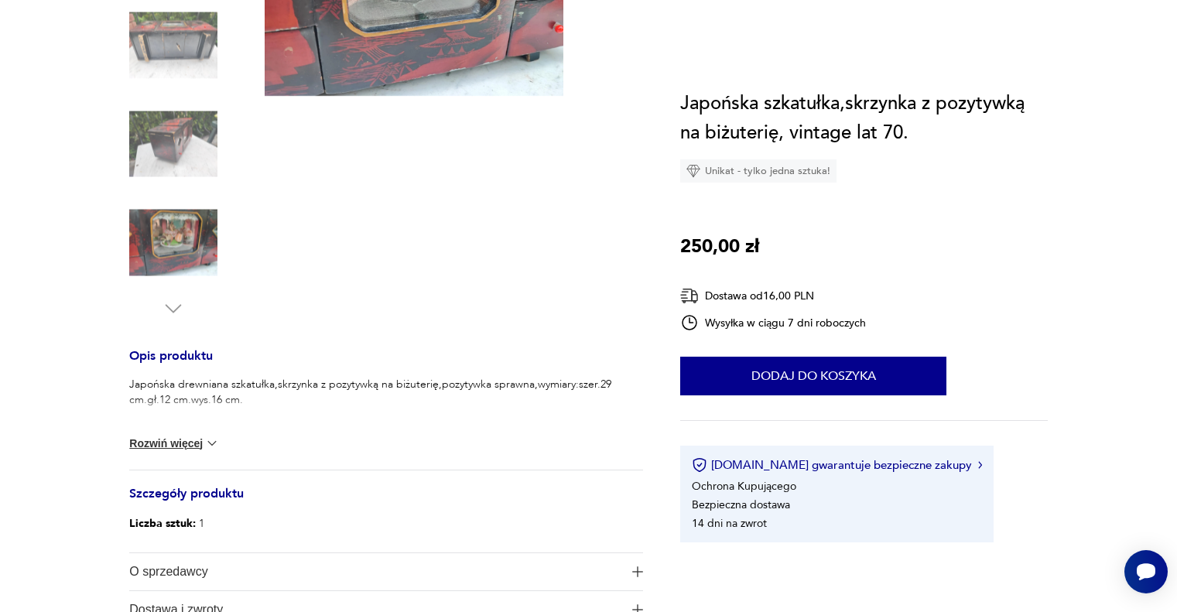
scroll to position [464, 0]
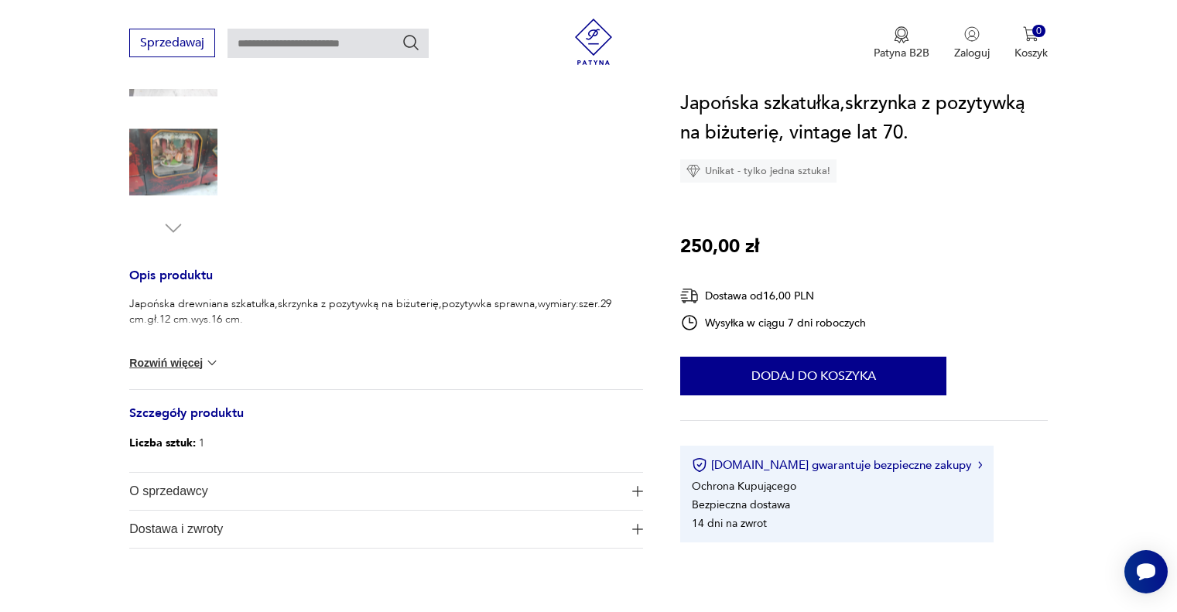
click at [162, 356] on button "Rozwiń więcej" at bounding box center [174, 362] width 90 height 15
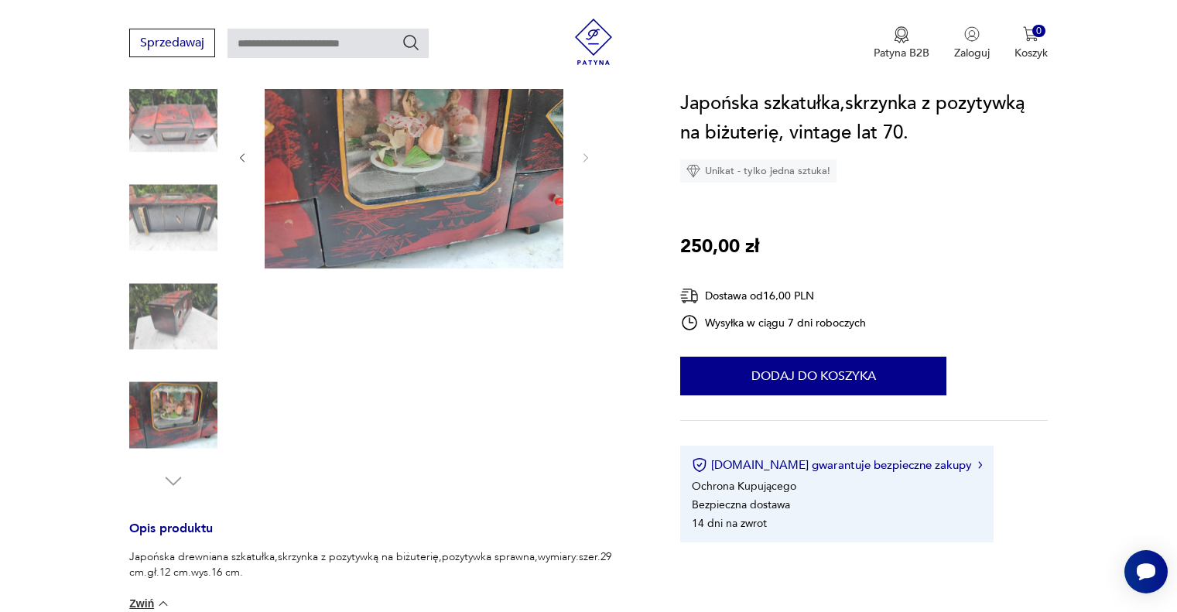
scroll to position [77, 0]
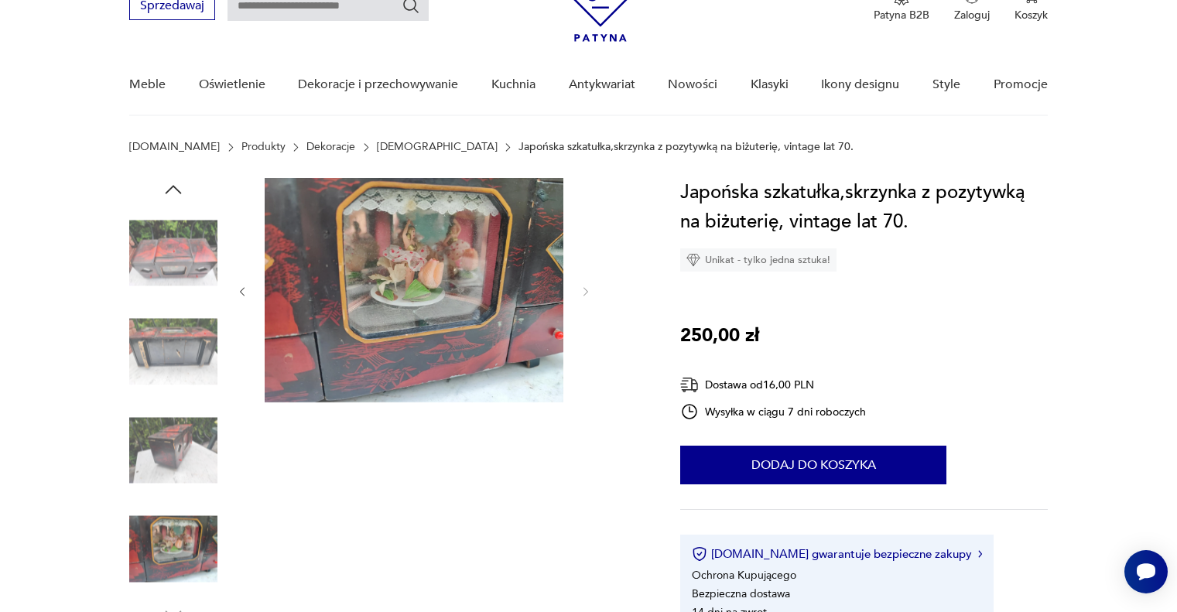
click at [157, 244] on img at bounding box center [173, 253] width 88 height 88
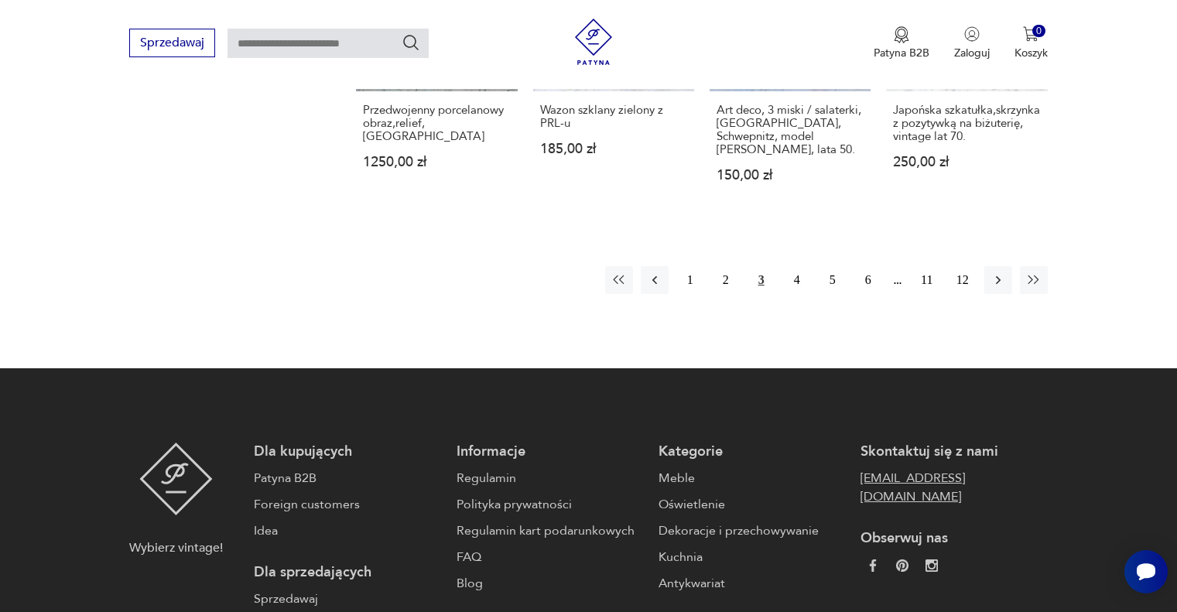
scroll to position [1509, 0]
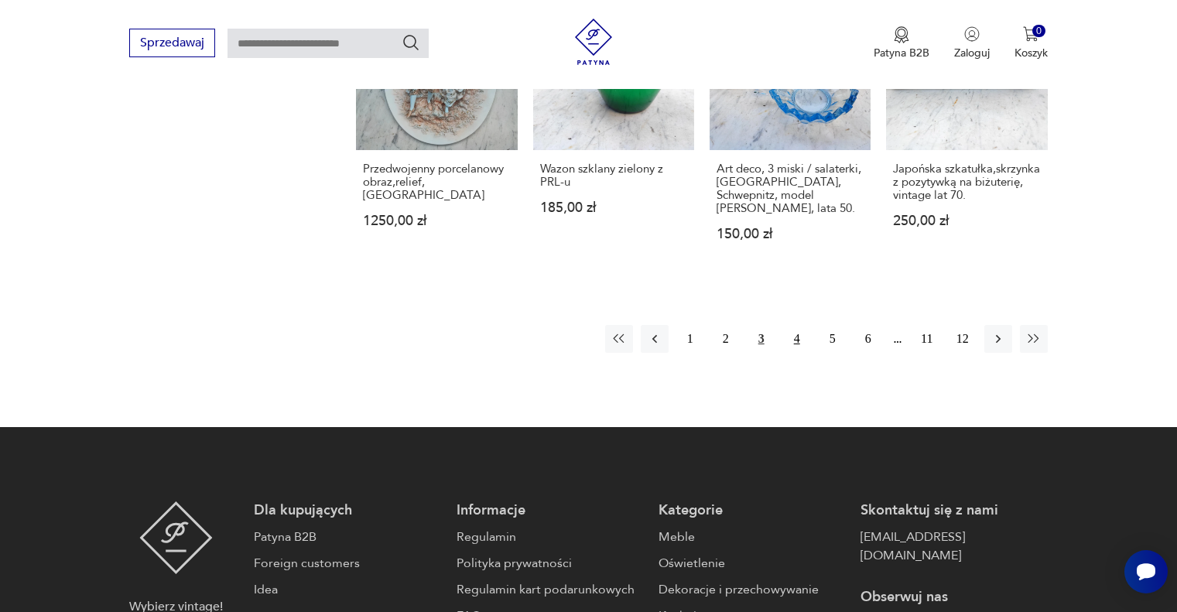
click at [789, 325] on button "4" at bounding box center [797, 339] width 28 height 28
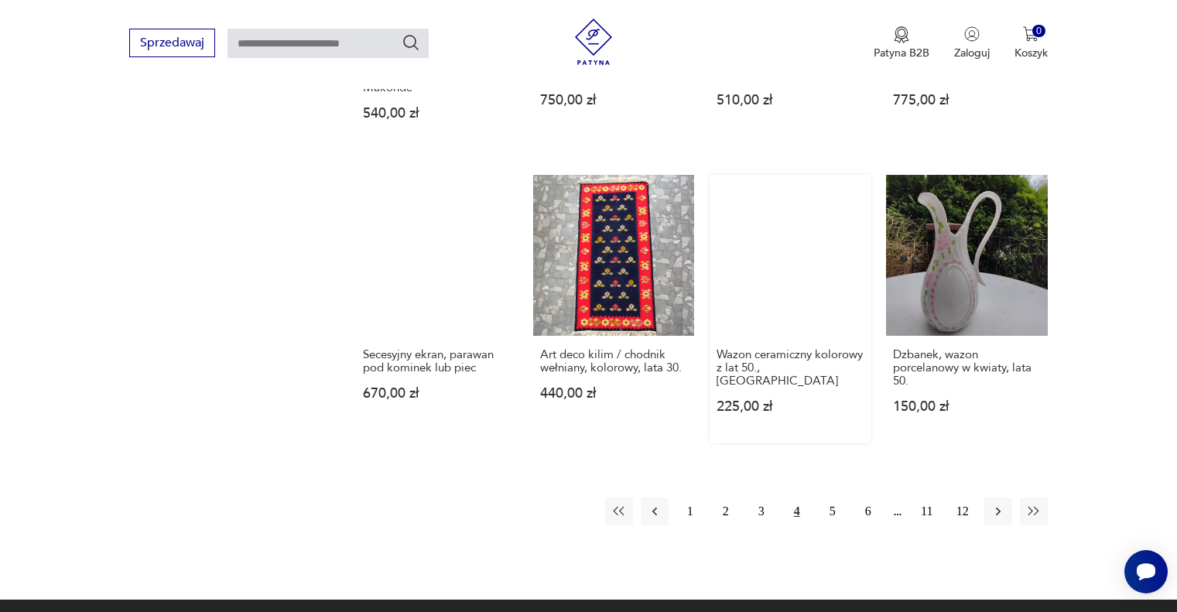
scroll to position [1403, 0]
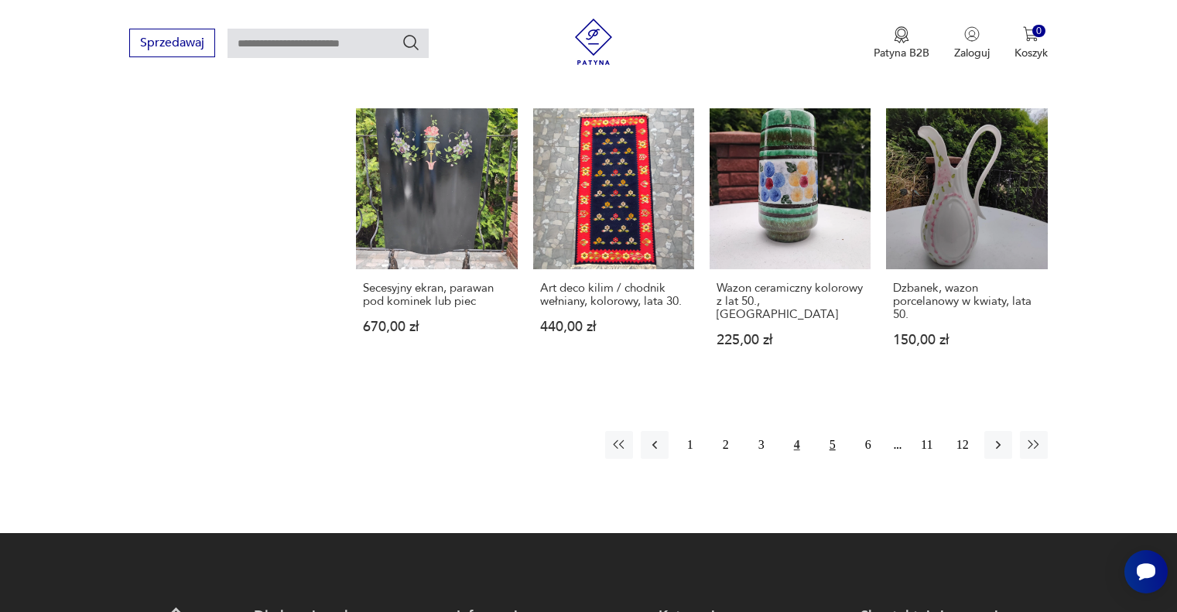
click at [832, 440] on button "5" at bounding box center [833, 445] width 28 height 28
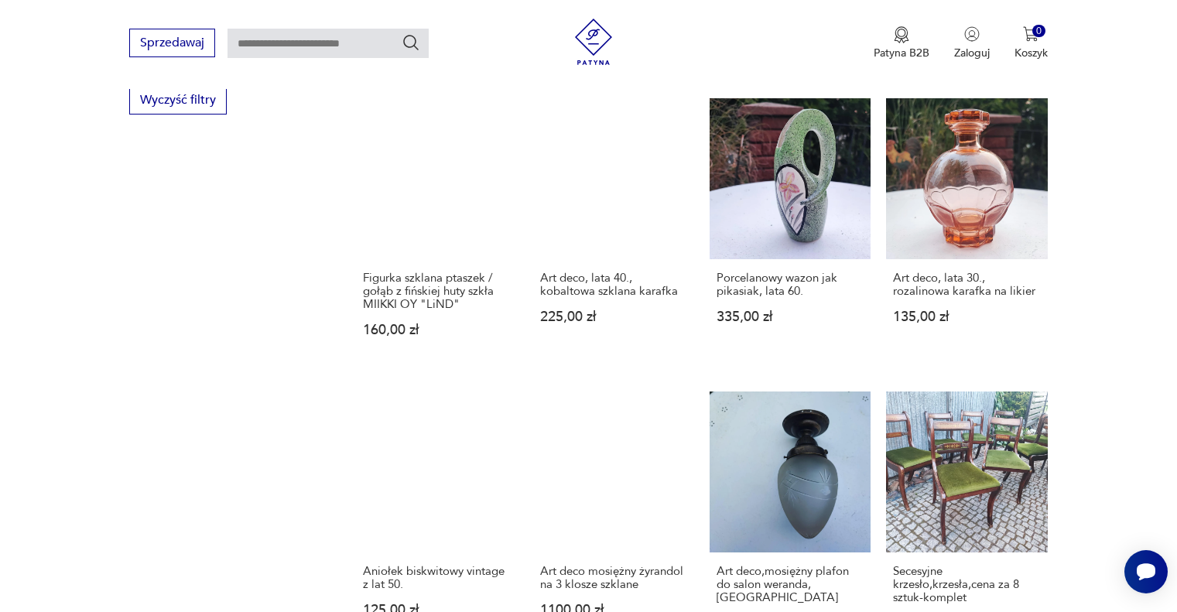
scroll to position [1403, 0]
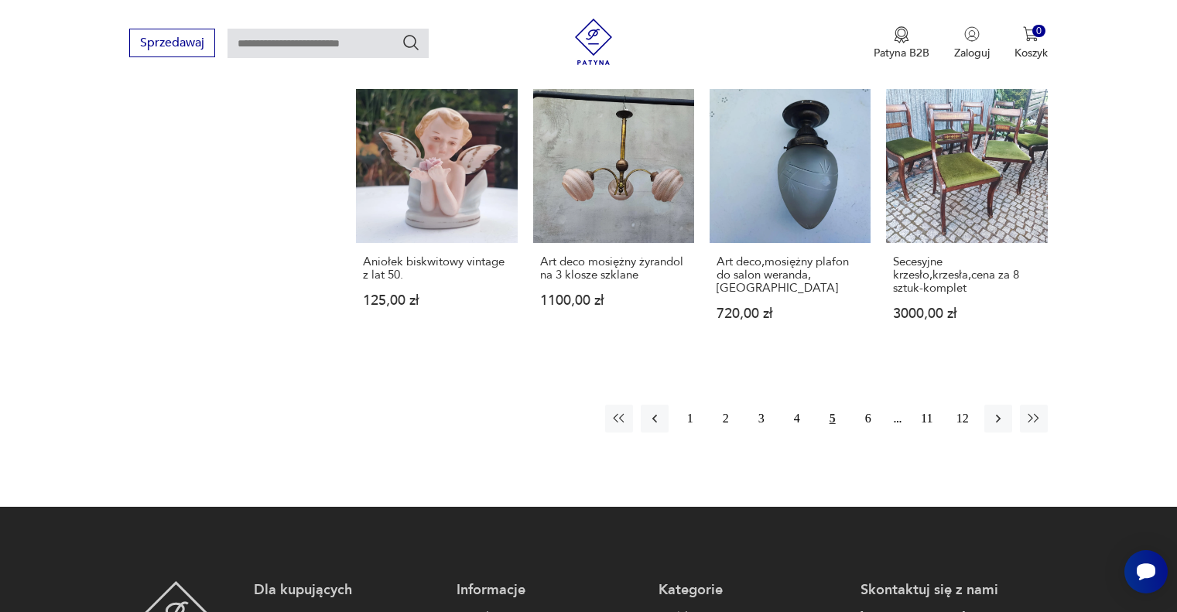
click at [853, 430] on div "1 2 3 4 5 6 11 12" at bounding box center [826, 419] width 443 height 28
click at [868, 433] on button "6" at bounding box center [869, 419] width 28 height 28
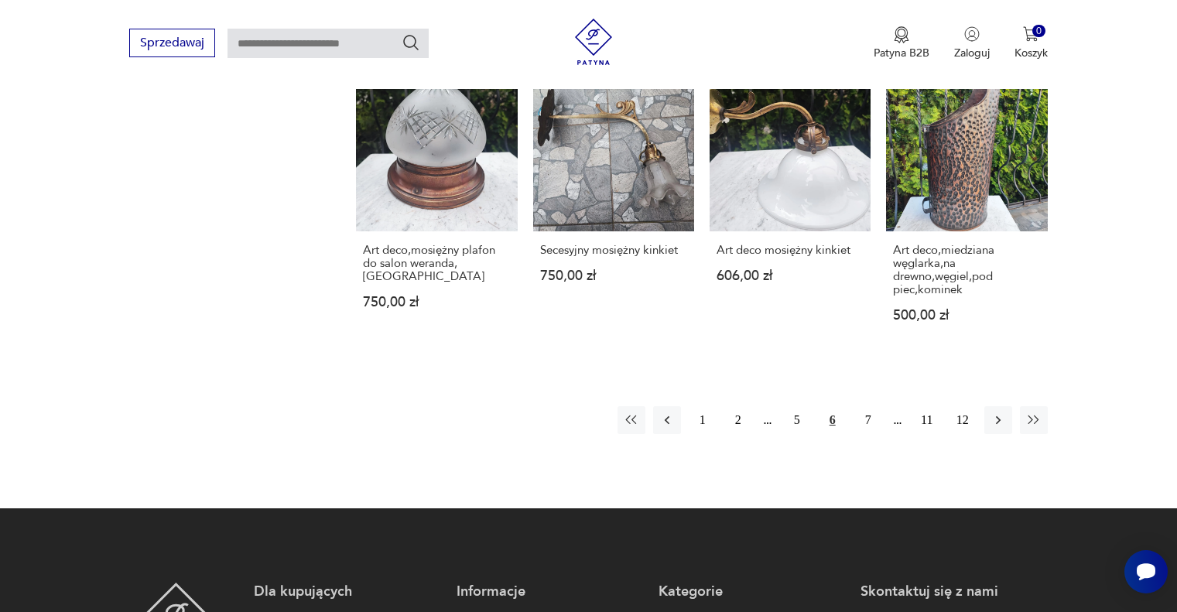
scroll to position [1480, 0]
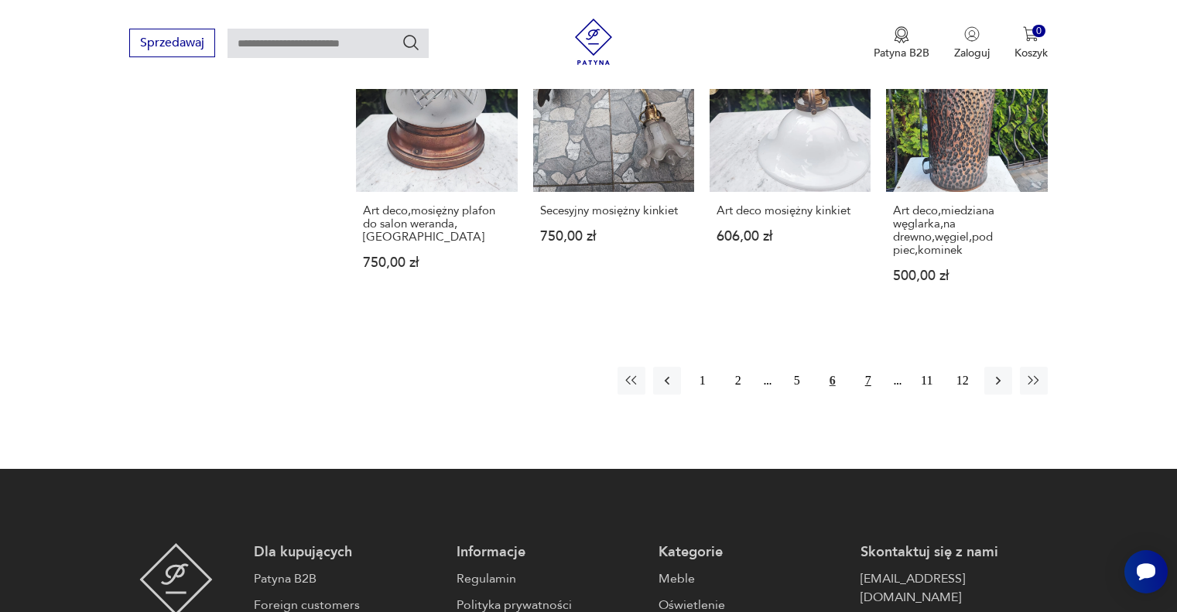
click at [861, 367] on button "7" at bounding box center [869, 381] width 28 height 28
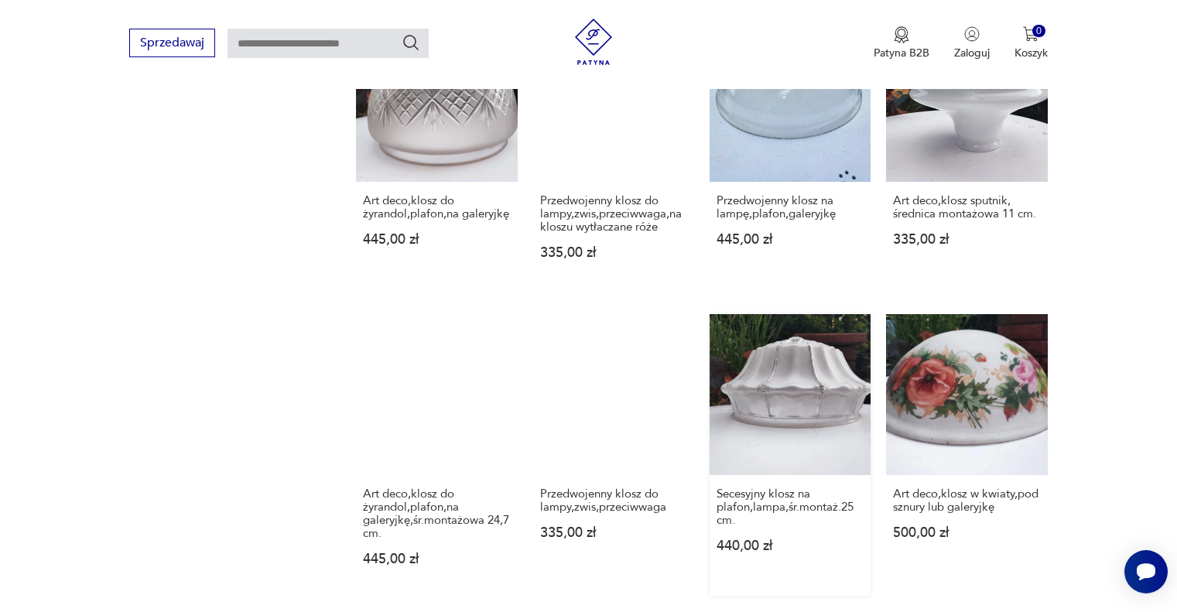
scroll to position [1325, 0]
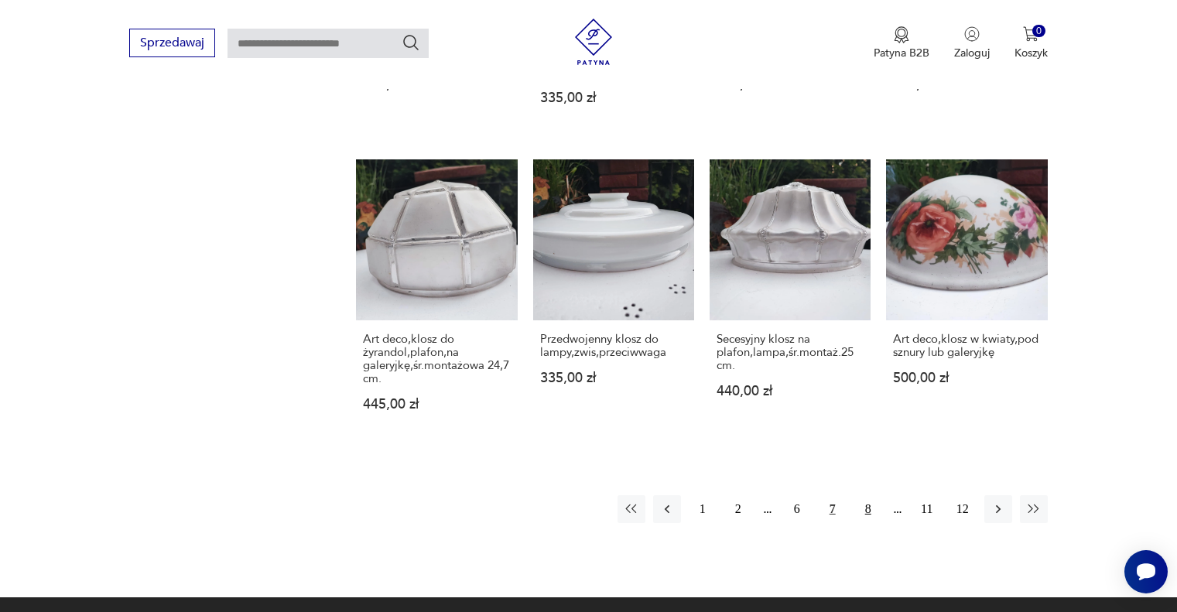
click at [878, 495] on button "8" at bounding box center [869, 509] width 28 height 28
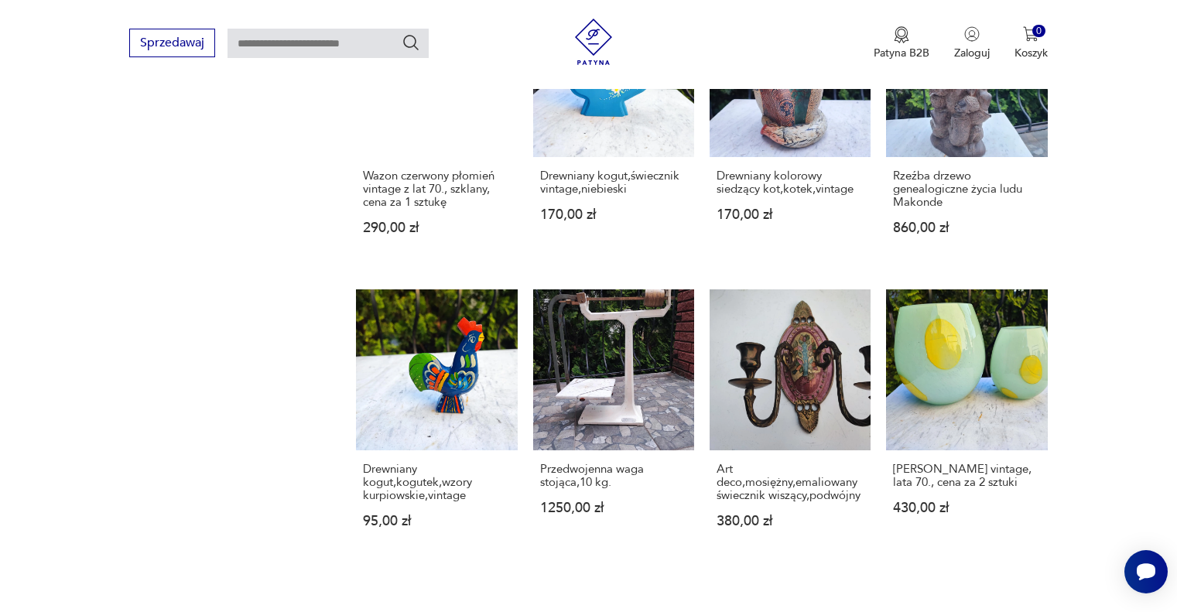
scroll to position [1325, 0]
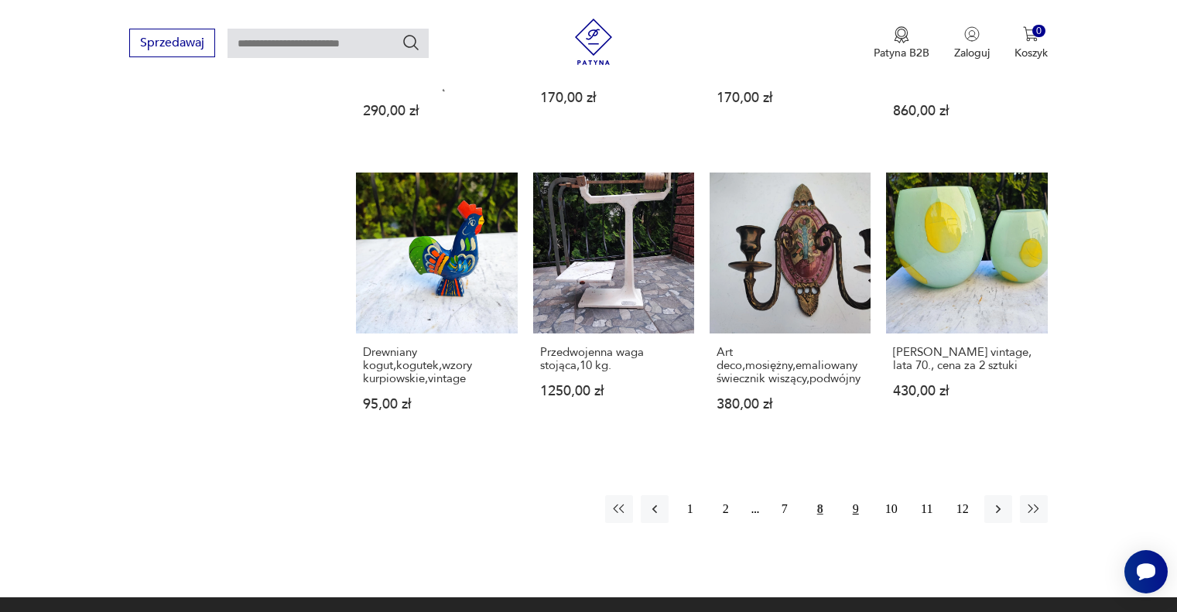
click at [847, 495] on button "9" at bounding box center [856, 509] width 28 height 28
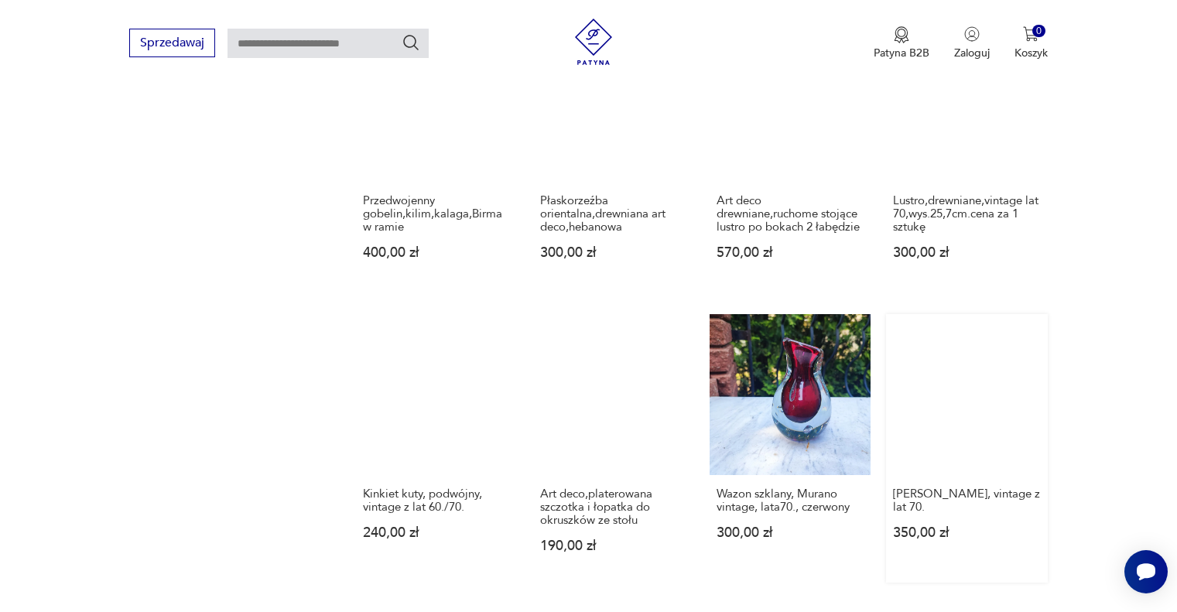
scroll to position [1325, 0]
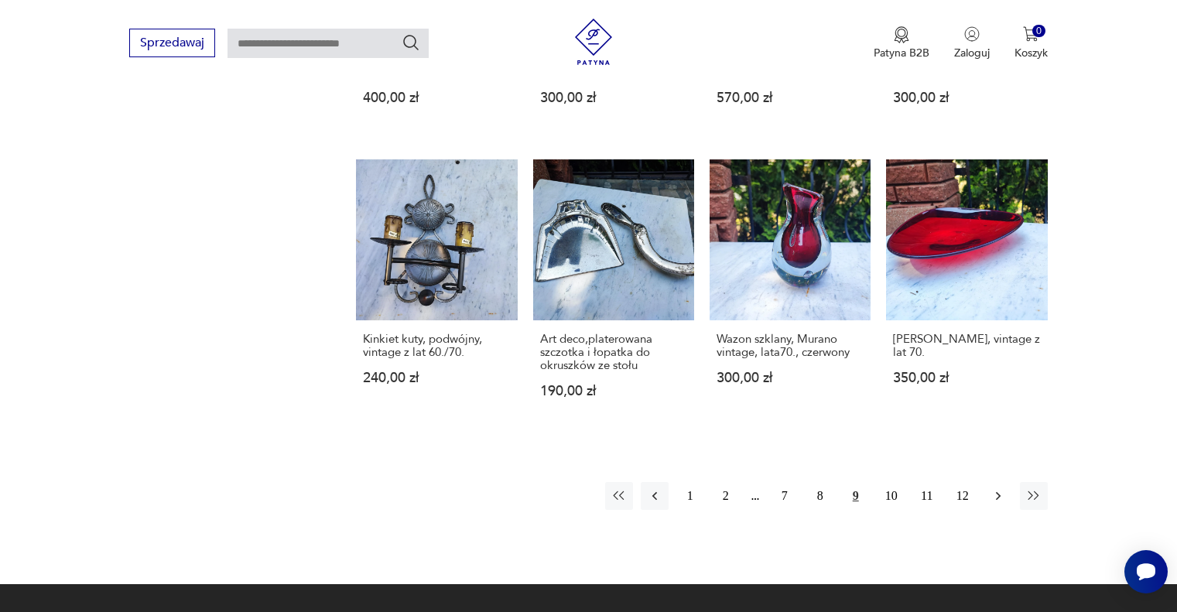
click at [992, 498] on icon "button" at bounding box center [998, 495] width 15 height 15
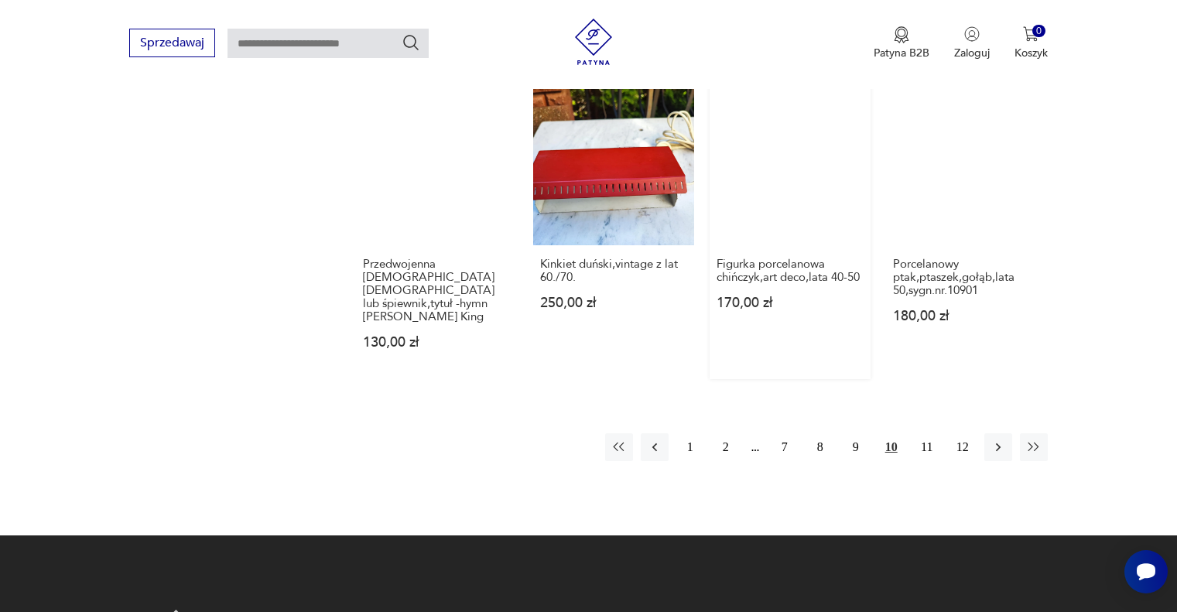
scroll to position [1480, 0]
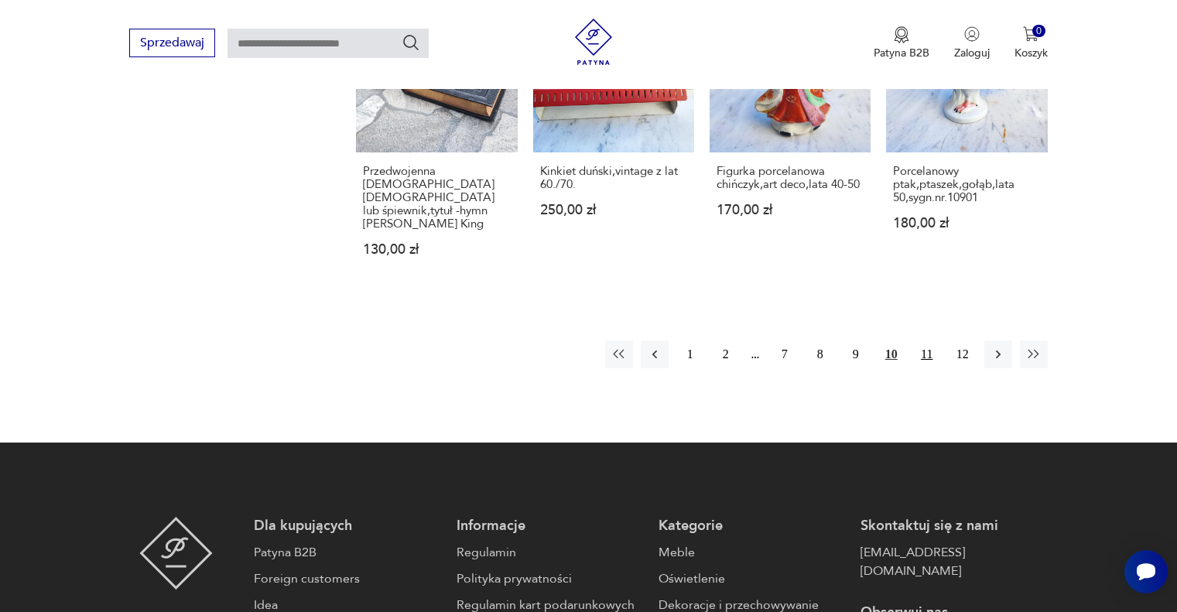
click at [923, 341] on button "11" at bounding box center [927, 355] width 28 height 28
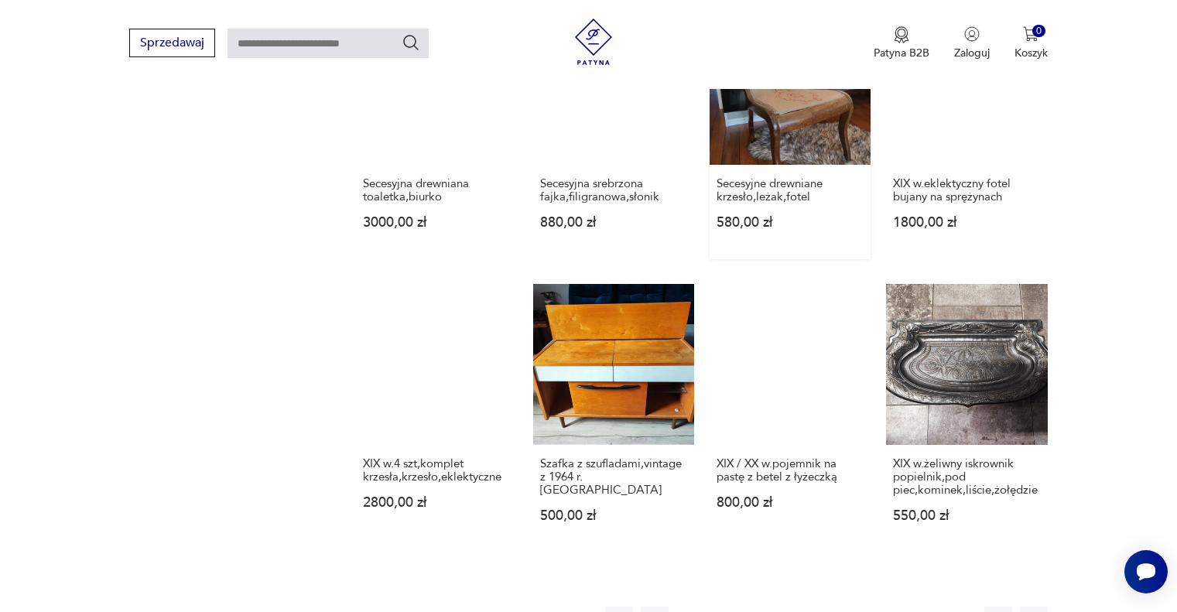
scroll to position [1403, 0]
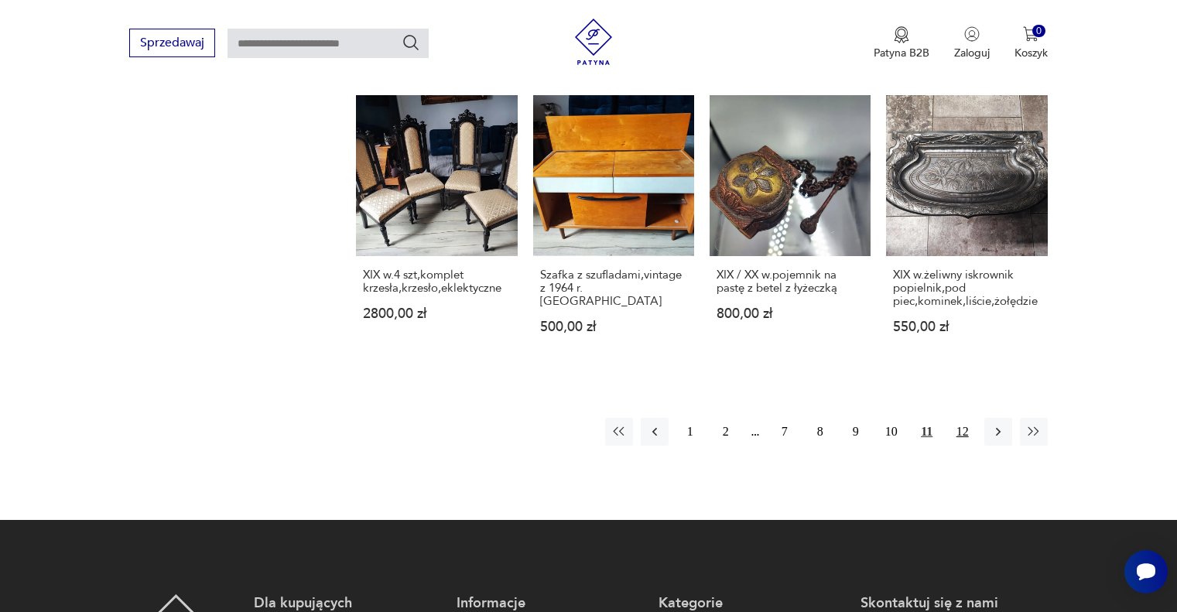
click at [968, 433] on button "12" at bounding box center [963, 432] width 28 height 28
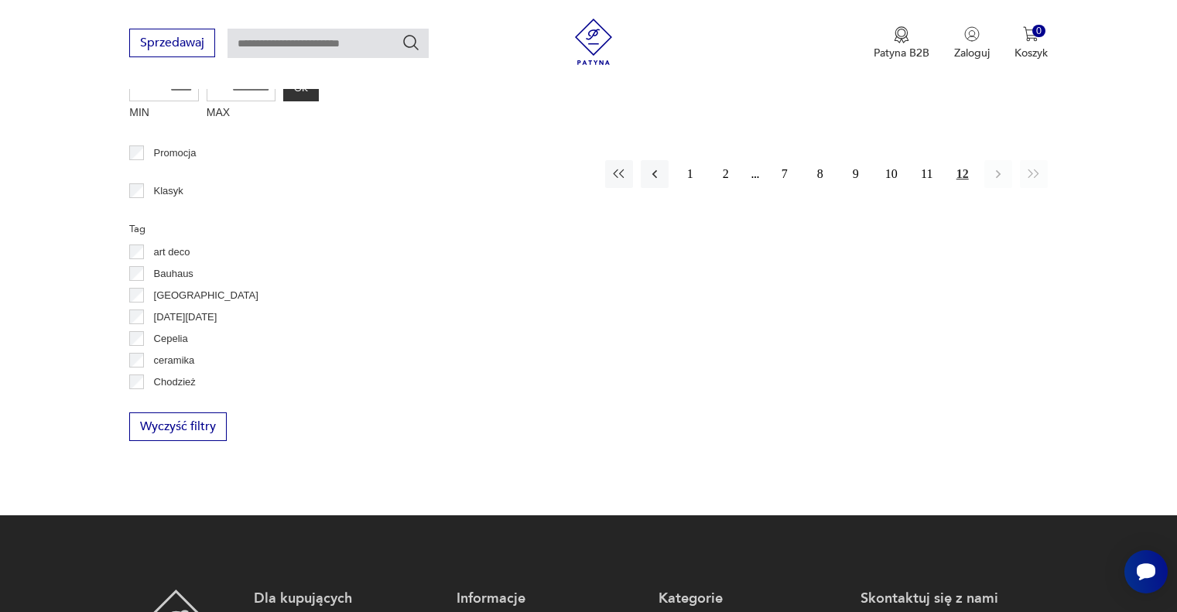
scroll to position [697, 0]
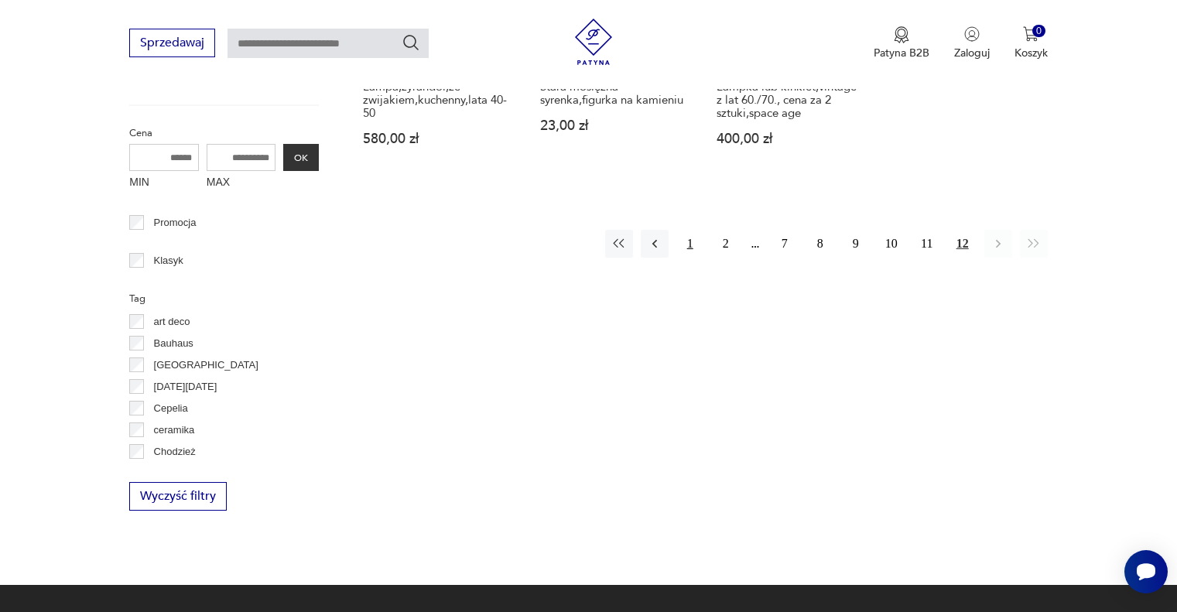
click at [686, 241] on button "1" at bounding box center [691, 244] width 28 height 28
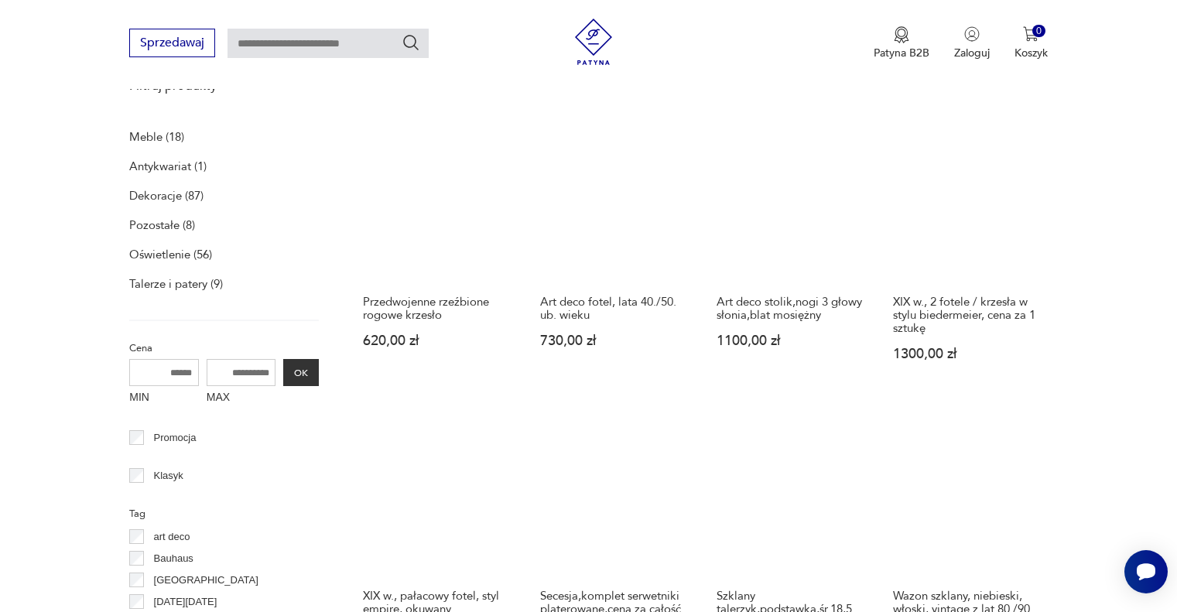
scroll to position [319, 0]
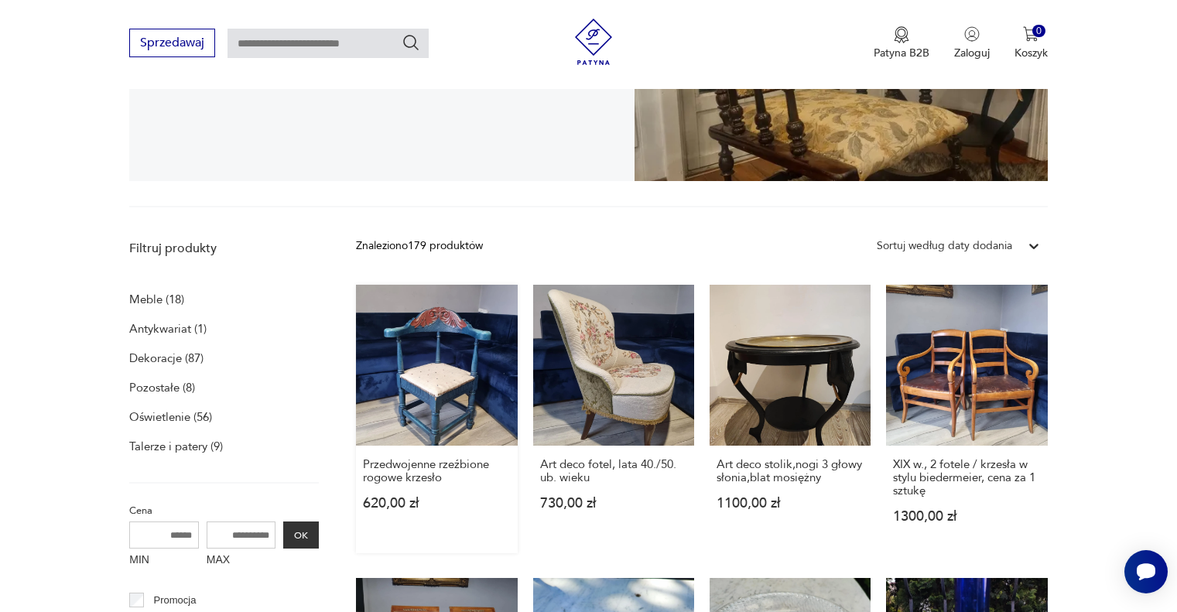
click at [435, 373] on link "Przedwojenne rzeźbione rogowe krzesło 620,00 zł" at bounding box center [436, 419] width 161 height 269
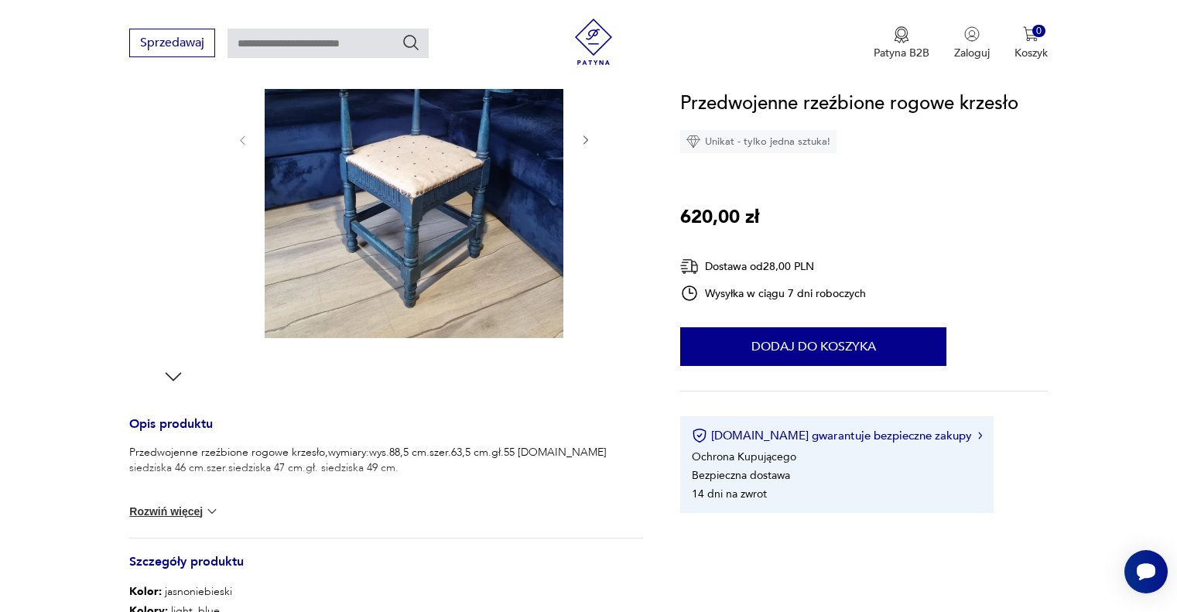
scroll to position [387, 0]
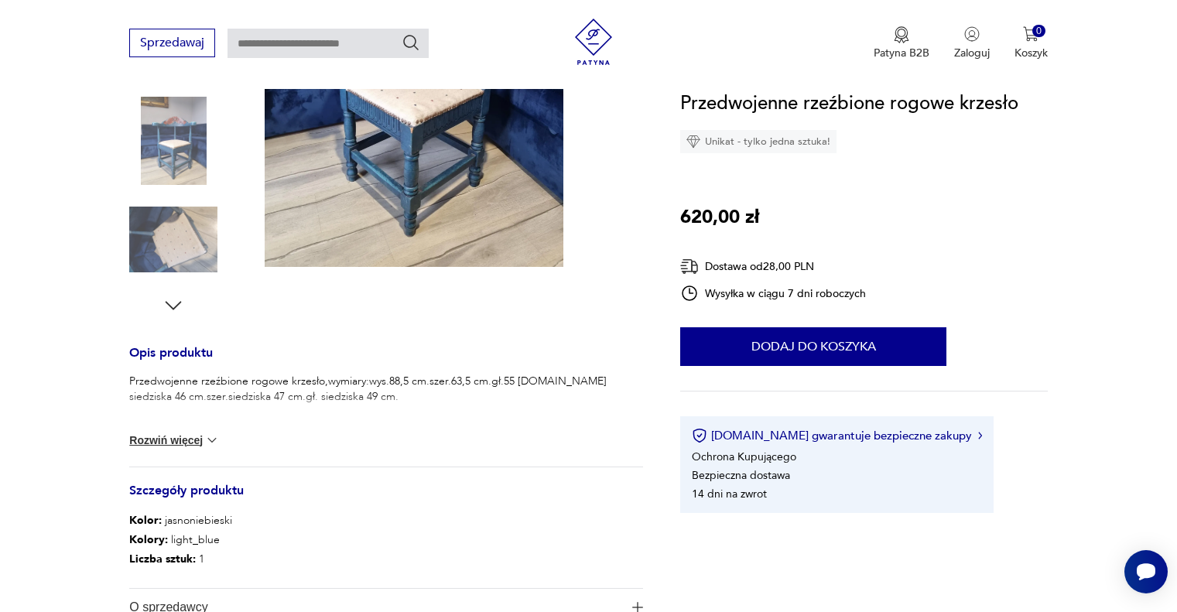
click at [184, 259] on img at bounding box center [173, 240] width 88 height 88
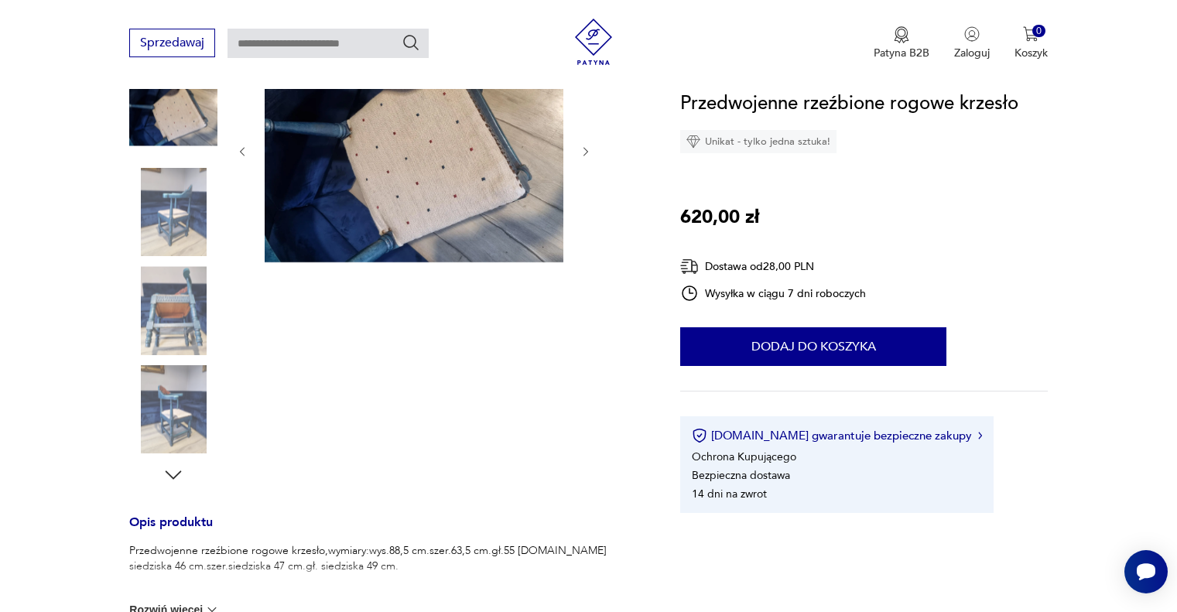
scroll to position [145, 0]
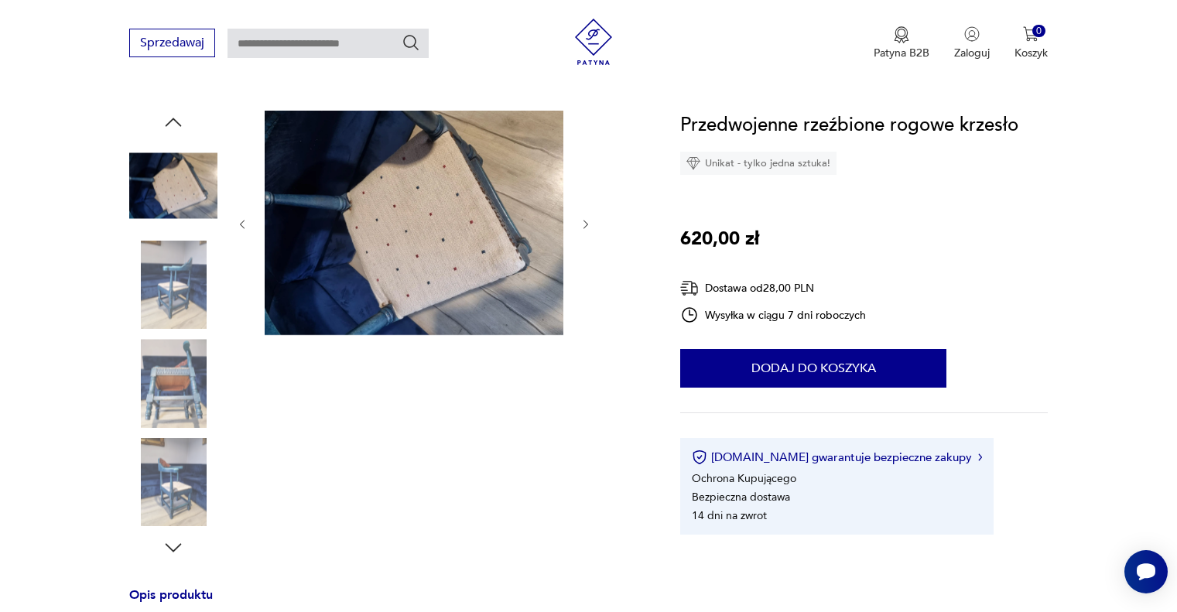
click at [194, 285] on img at bounding box center [173, 285] width 88 height 88
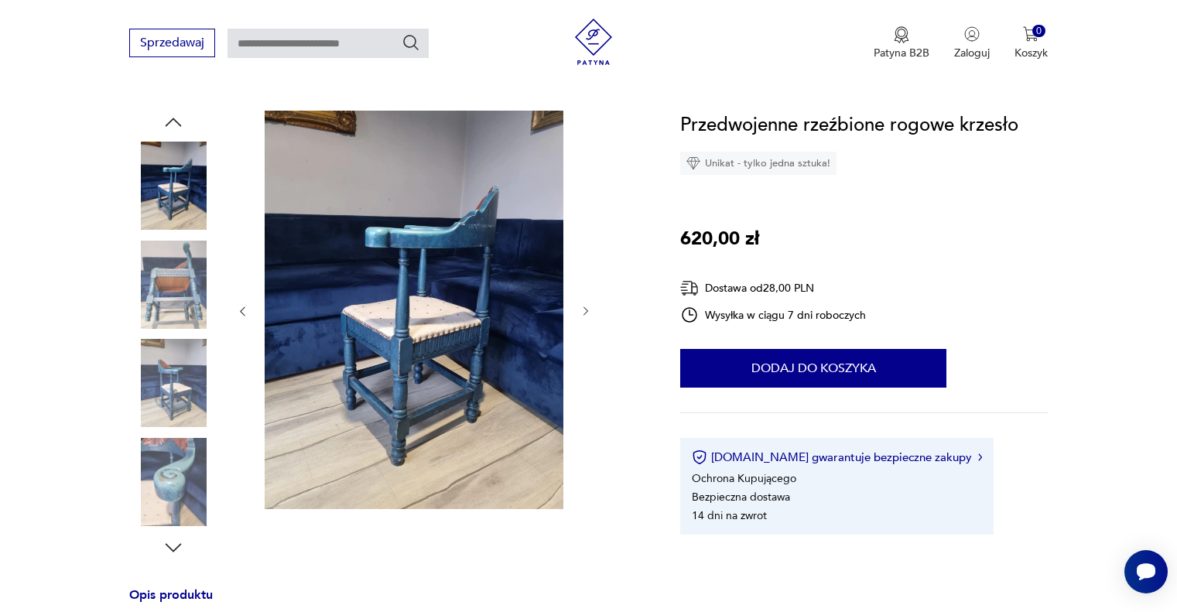
click at [187, 196] on img at bounding box center [173, 186] width 88 height 88
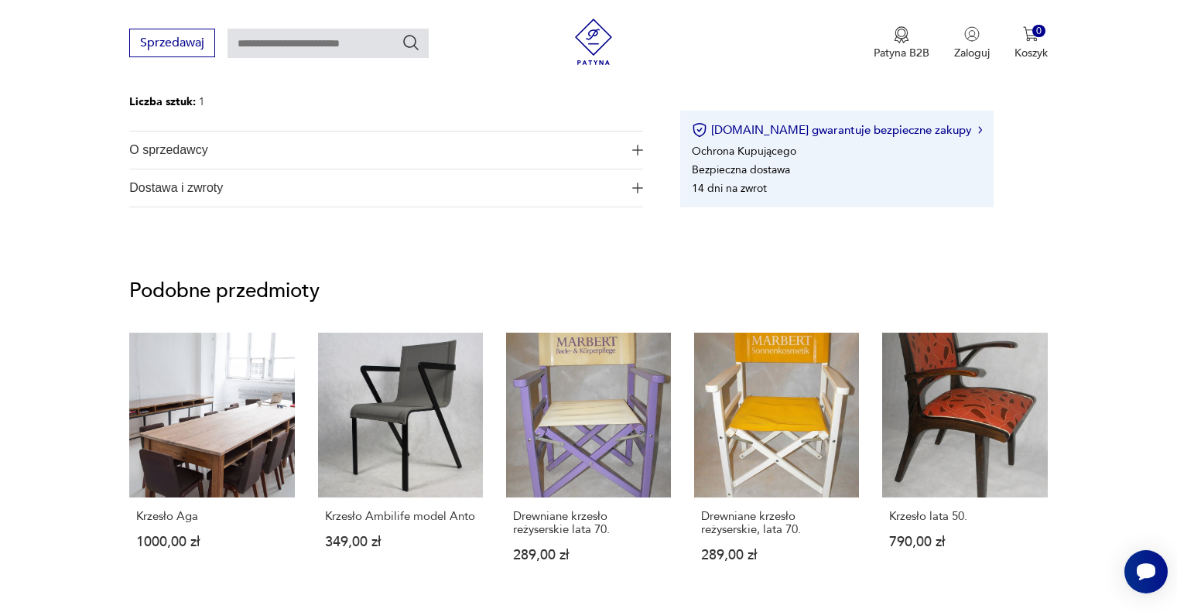
scroll to position [1074, 0]
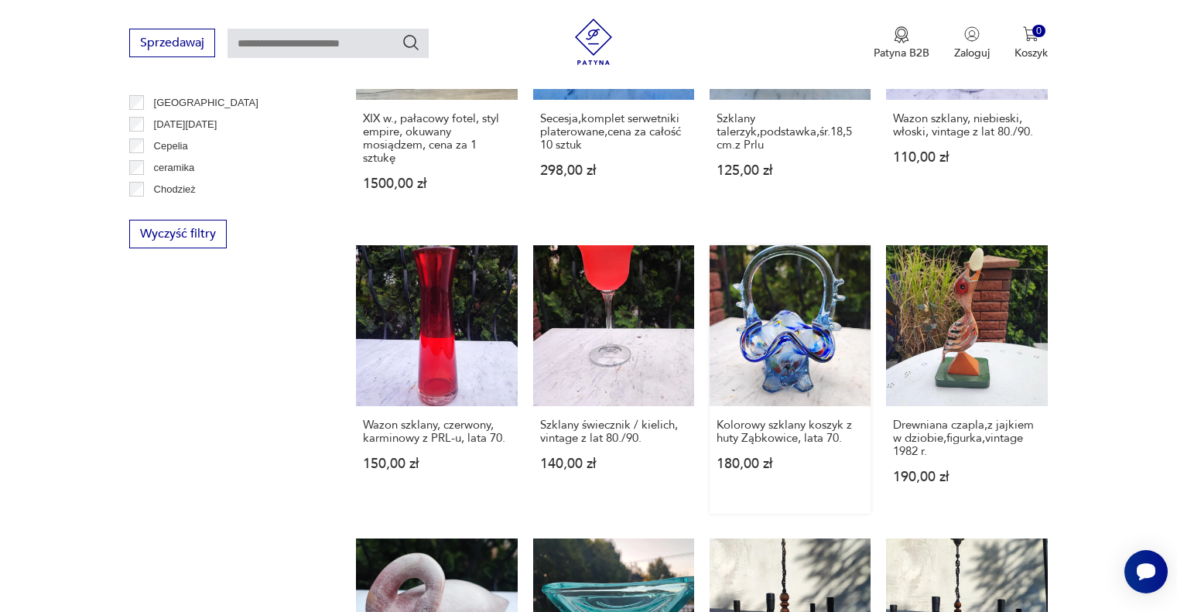
scroll to position [1248, 0]
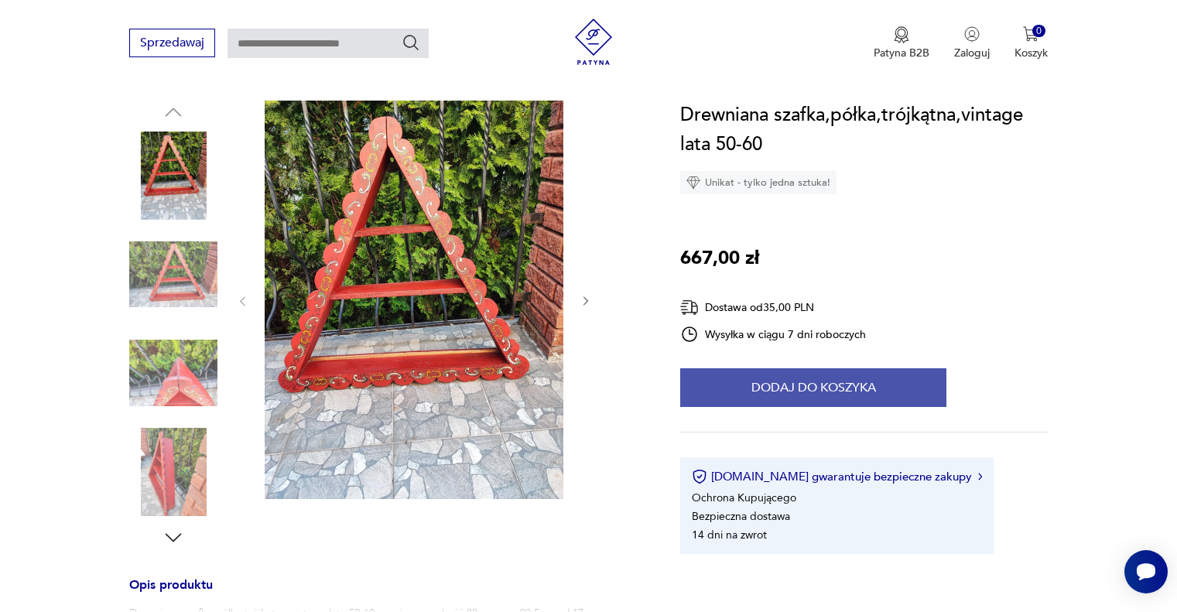
click at [798, 373] on button "Dodaj do koszyka" at bounding box center [813, 387] width 266 height 39
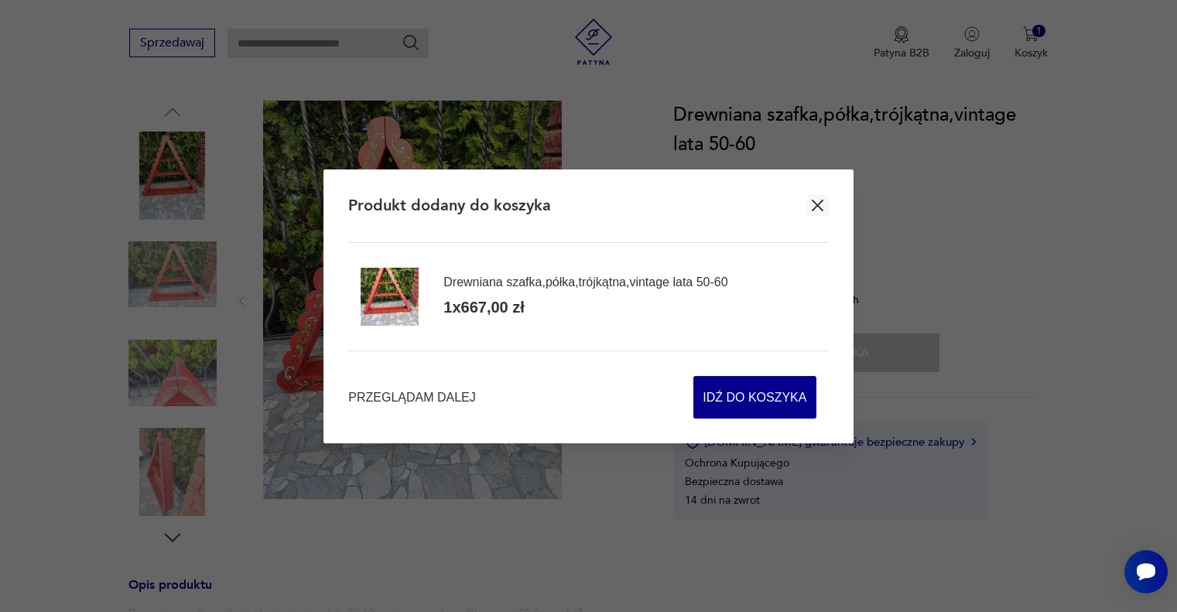
drag, startPoint x: 826, startPoint y: 206, endPoint x: 732, endPoint y: 259, distance: 107.4
click at [826, 205] on icon "button" at bounding box center [817, 205] width 19 height 19
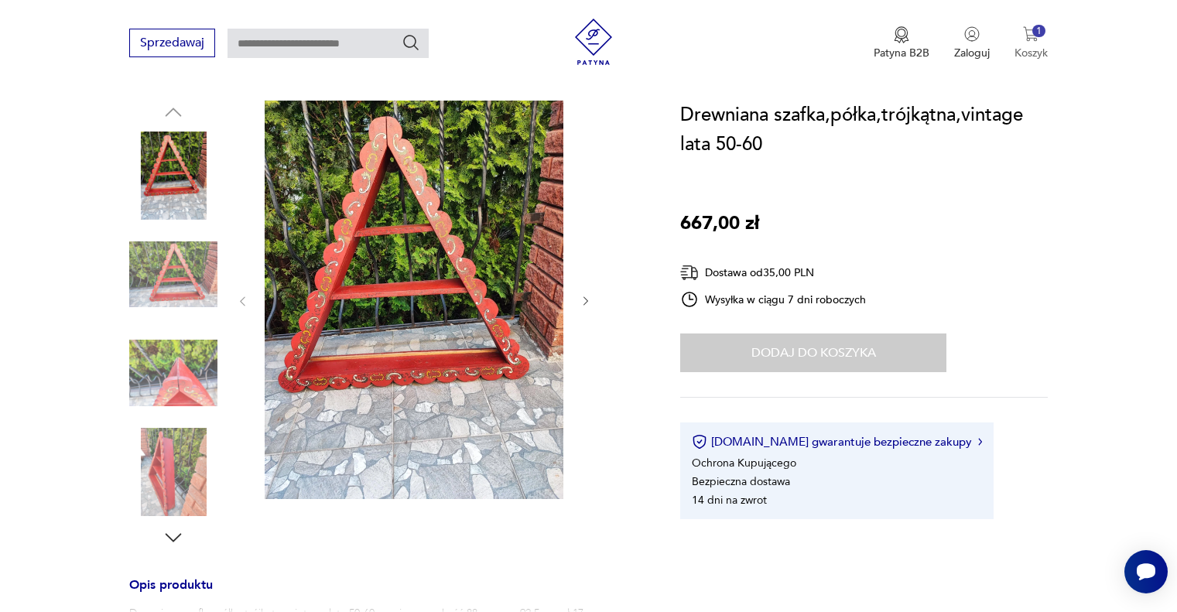
click at [1028, 36] on img "button" at bounding box center [1030, 33] width 15 height 15
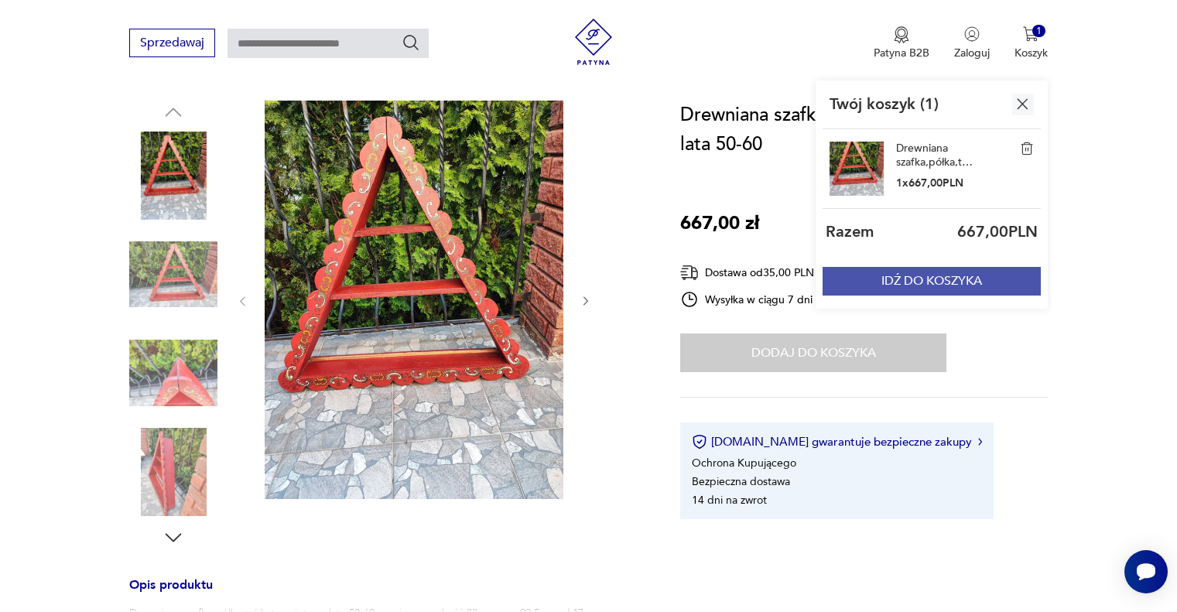
click at [889, 272] on button "IDŹ DO KOSZYKA" at bounding box center [932, 281] width 218 height 29
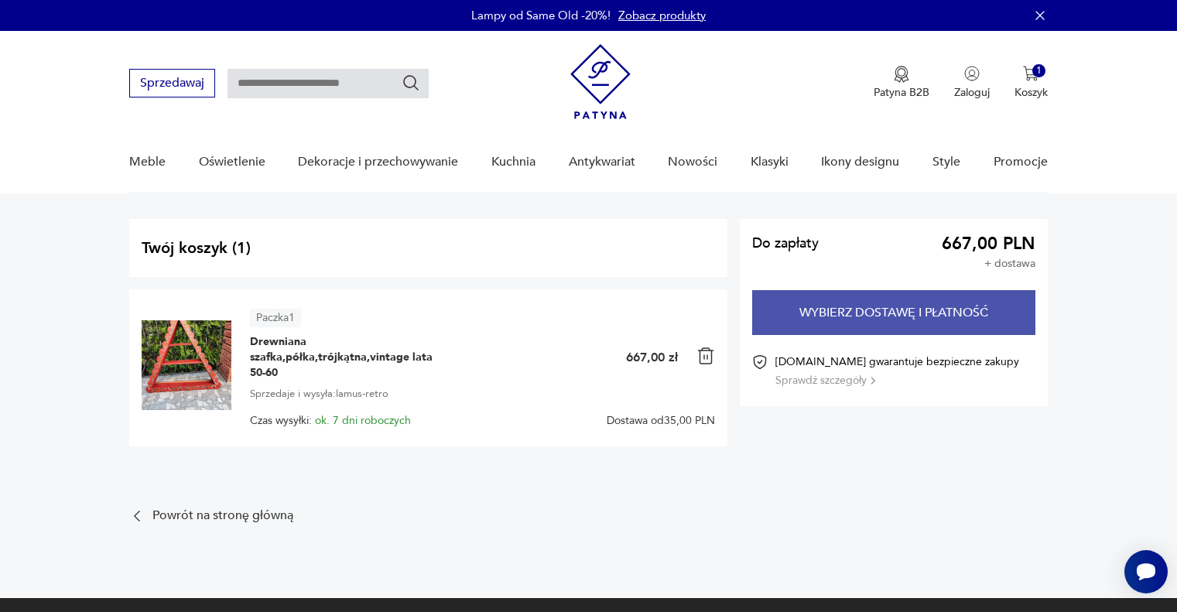
click at [841, 299] on button "Wybierz dostawę i płatność" at bounding box center [893, 312] width 283 height 45
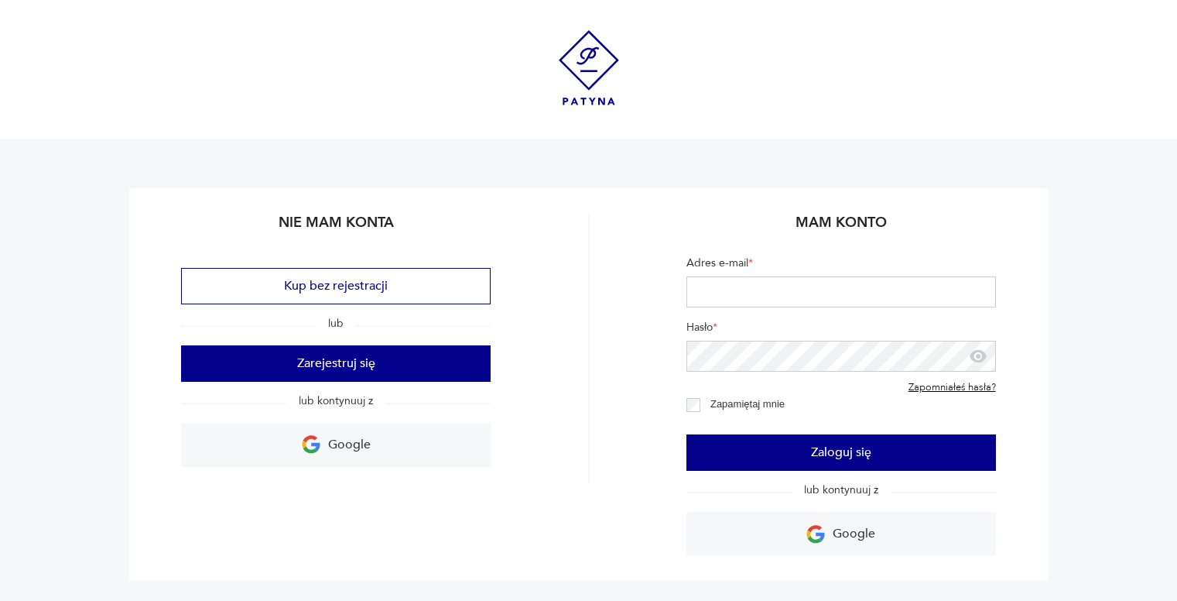
click at [803, 299] on input "Adres e-mail *" at bounding box center [842, 291] width 310 height 31
type input "**********"
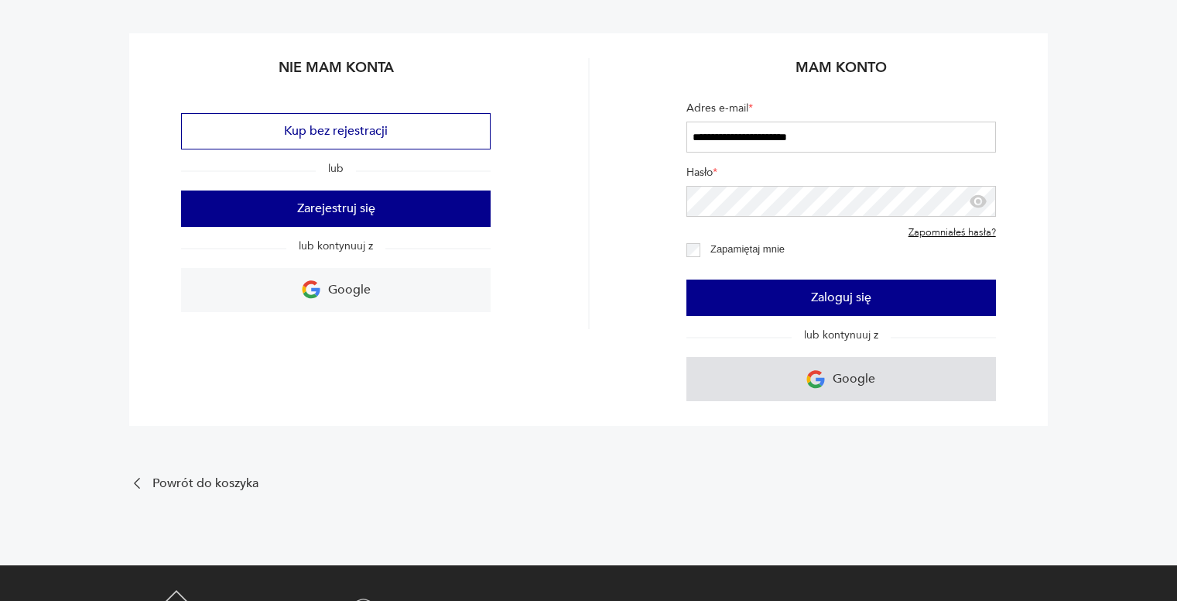
click at [828, 382] on link "Google" at bounding box center [842, 379] width 310 height 44
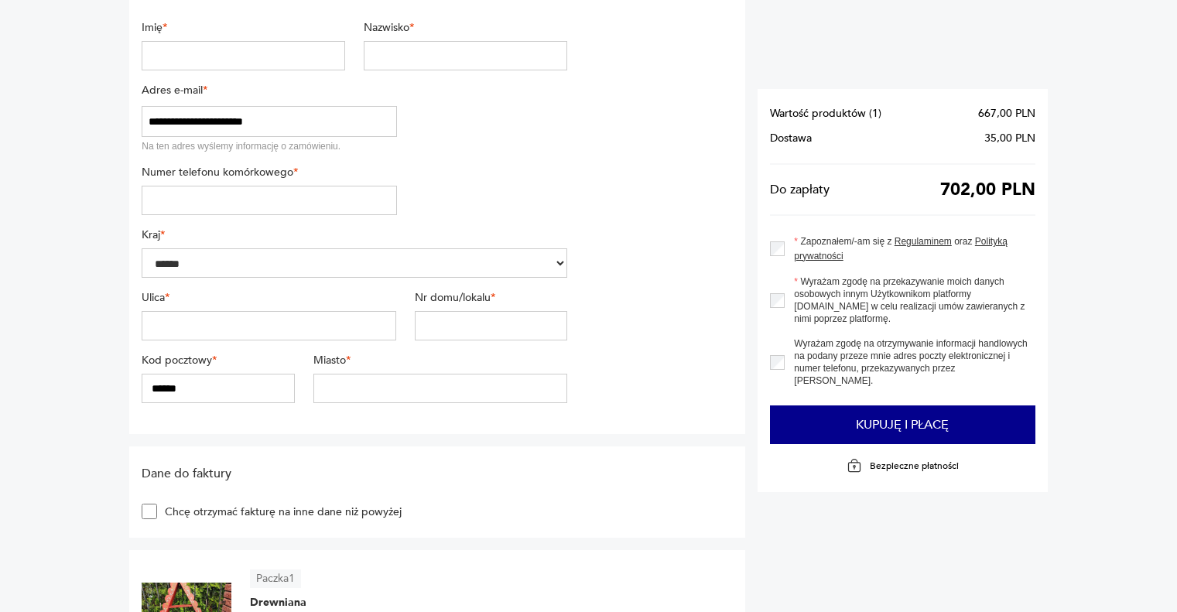
scroll to position [77, 0]
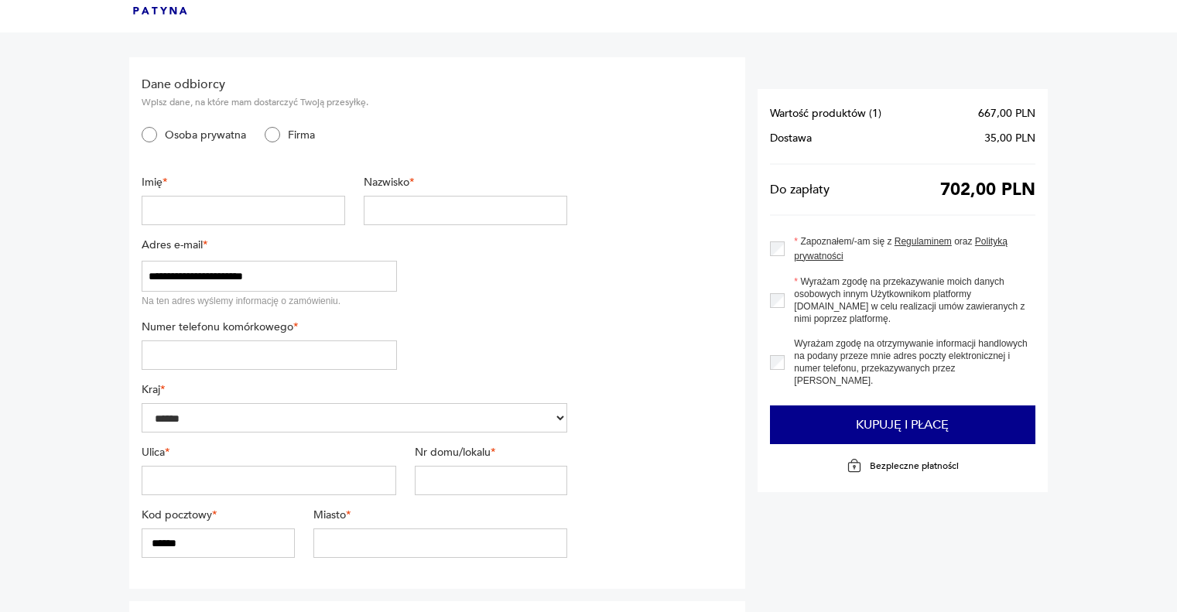
click at [264, 223] on input "text" at bounding box center [244, 210] width 204 height 29
type input "********"
type input "*****"
type input "*********"
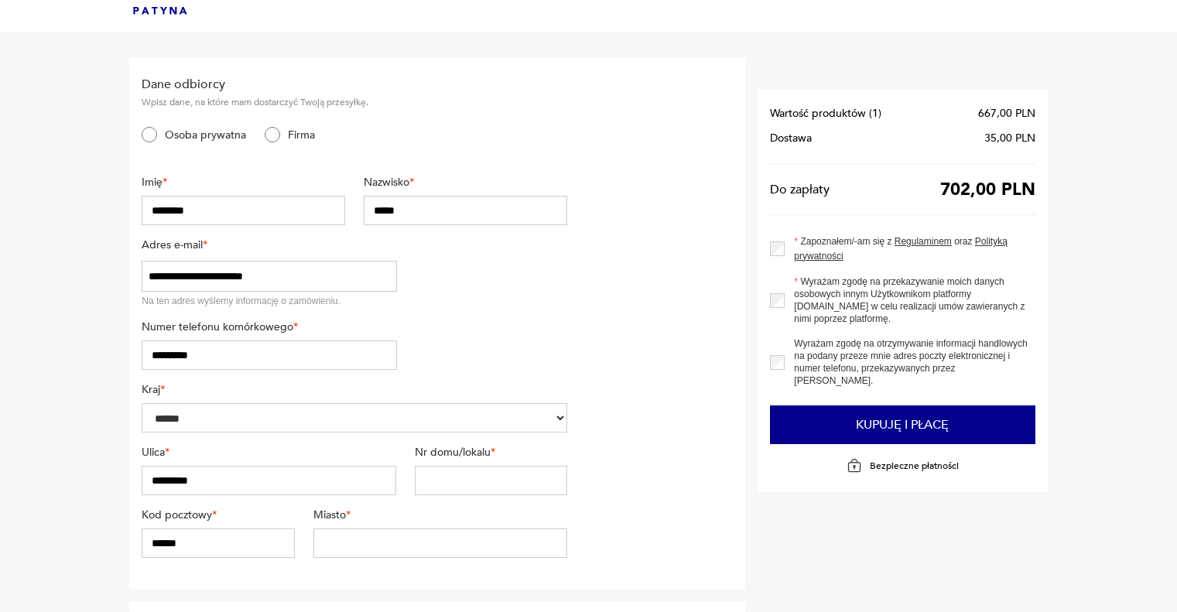
type input "***"
type input "********"
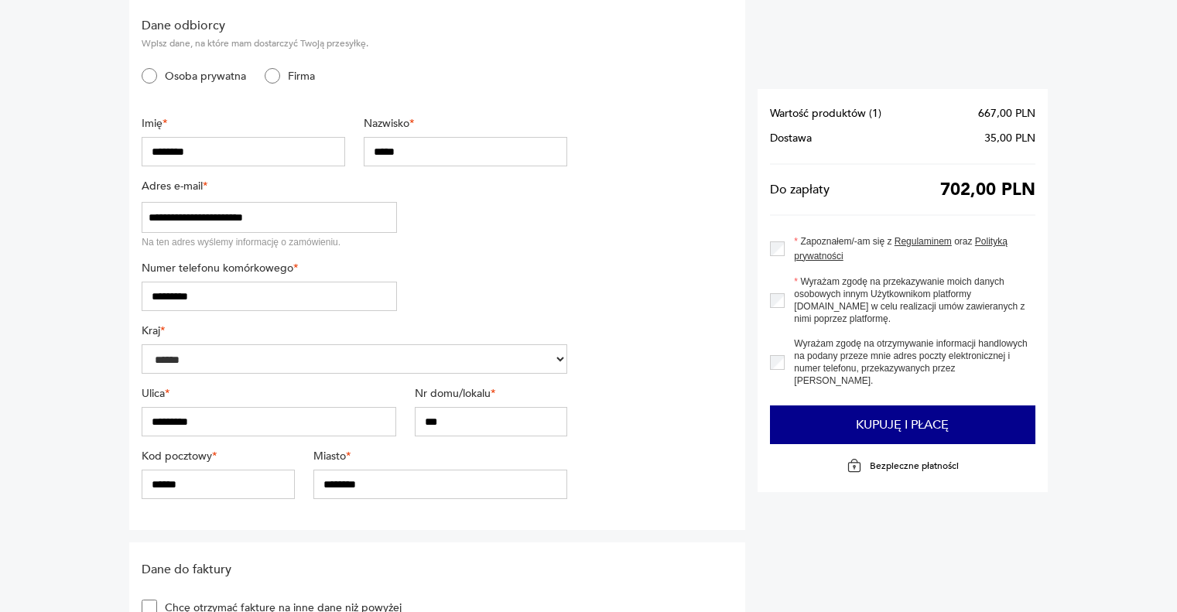
scroll to position [232, 0]
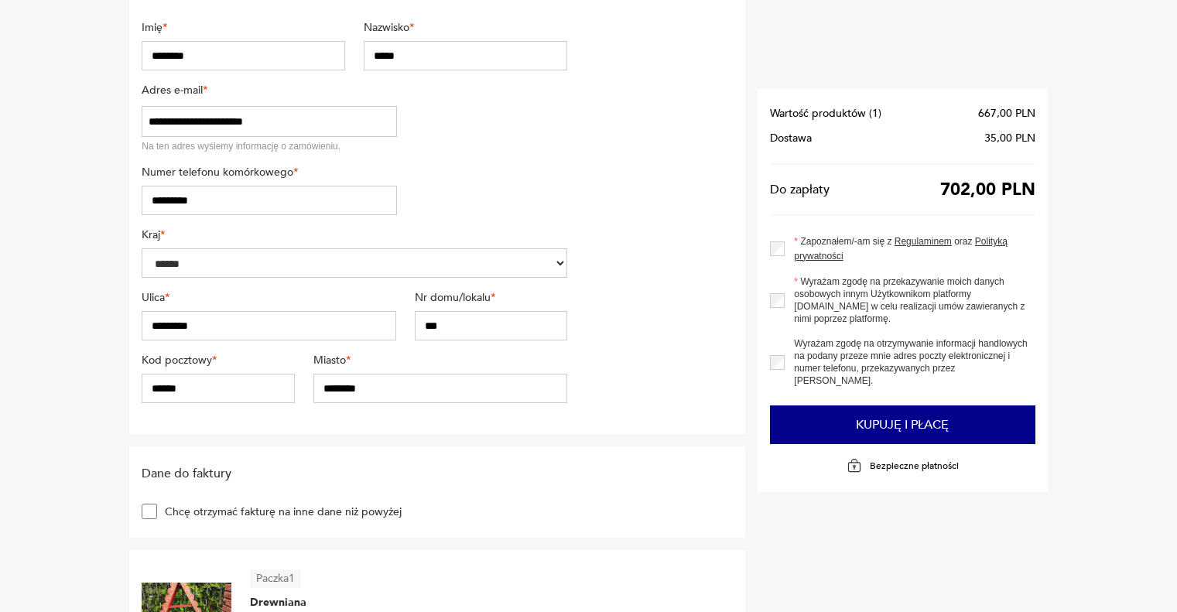
click at [481, 314] on input "***" at bounding box center [491, 325] width 152 height 29
type input "**"
click at [208, 397] on input "******" at bounding box center [218, 388] width 152 height 29
type input "******"
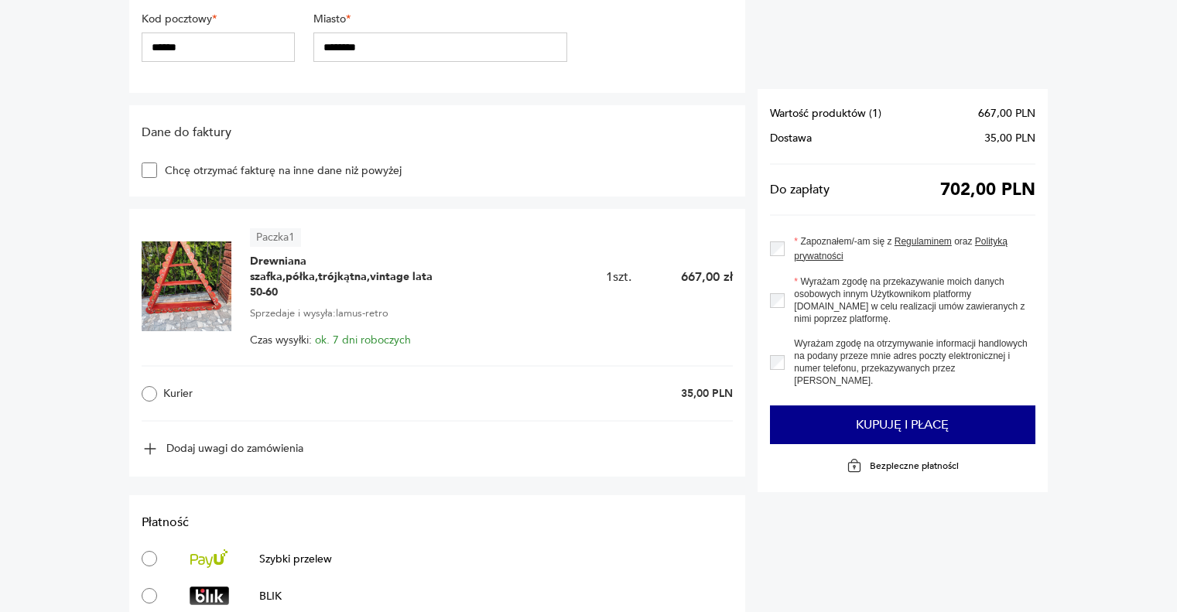
scroll to position [697, 0]
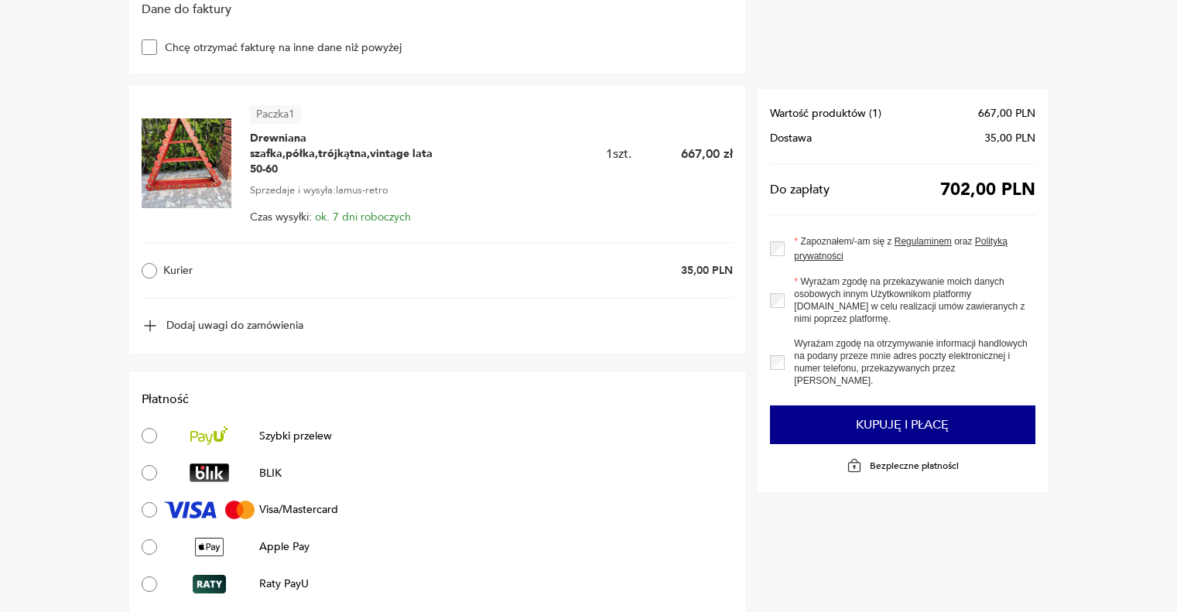
click at [242, 433] on div at bounding box center [209, 436] width 101 height 19
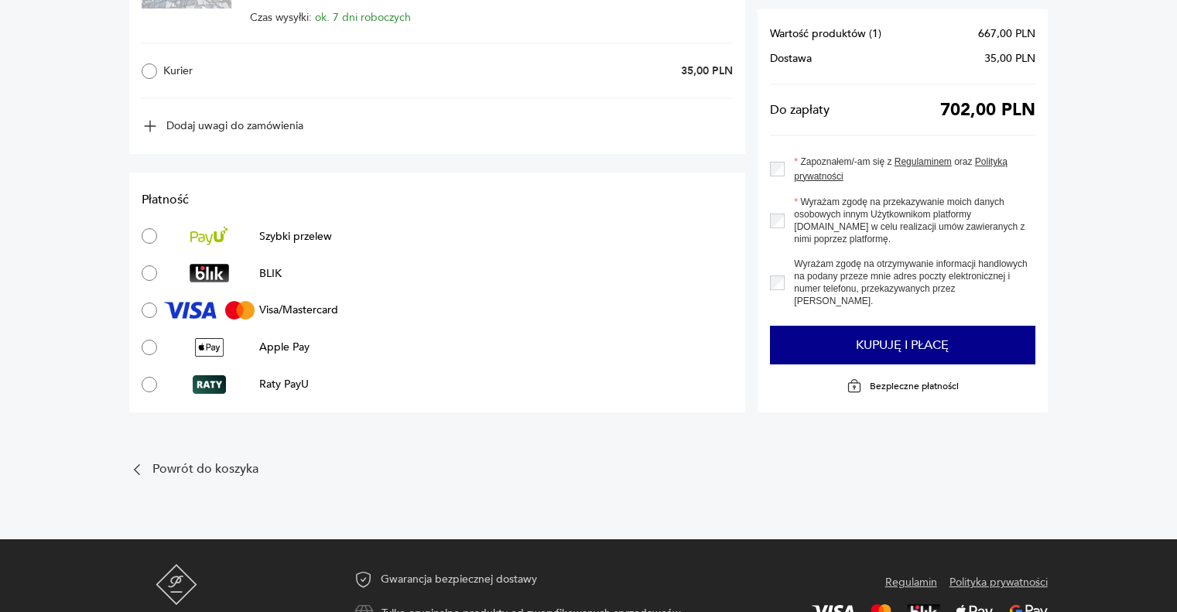
scroll to position [929, 0]
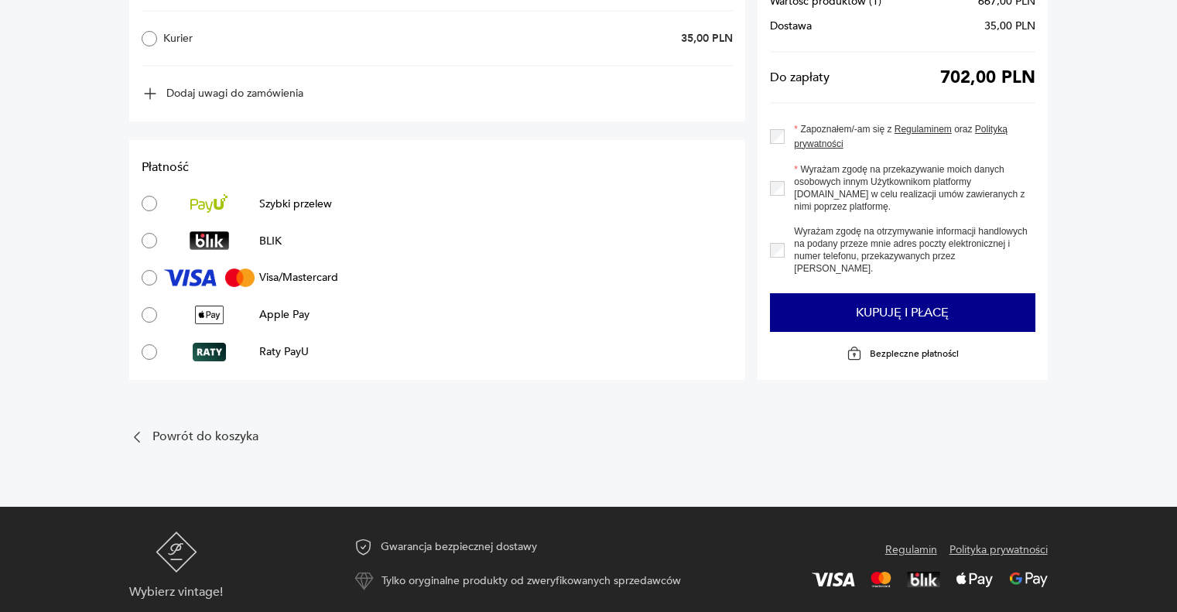
click at [766, 140] on section "Wartość produktów ( 1 ) 667,00 PLN Dostawa 35,00 PLN Do zapłaty 702,00 PLN Zapo…" at bounding box center [903, 178] width 290 height 403
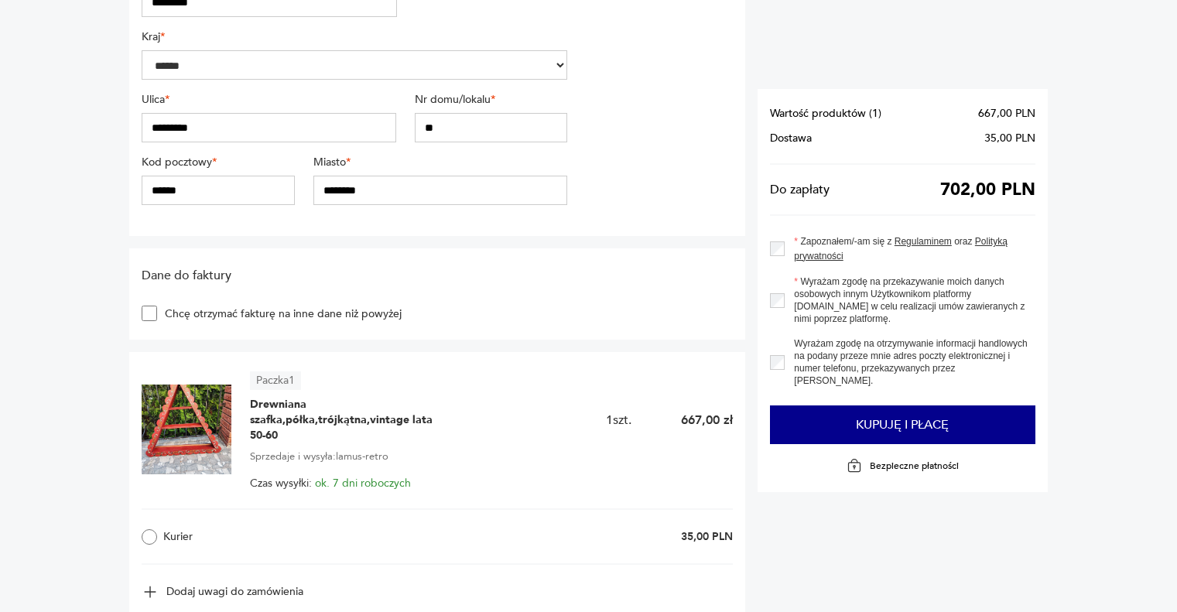
scroll to position [387, 0]
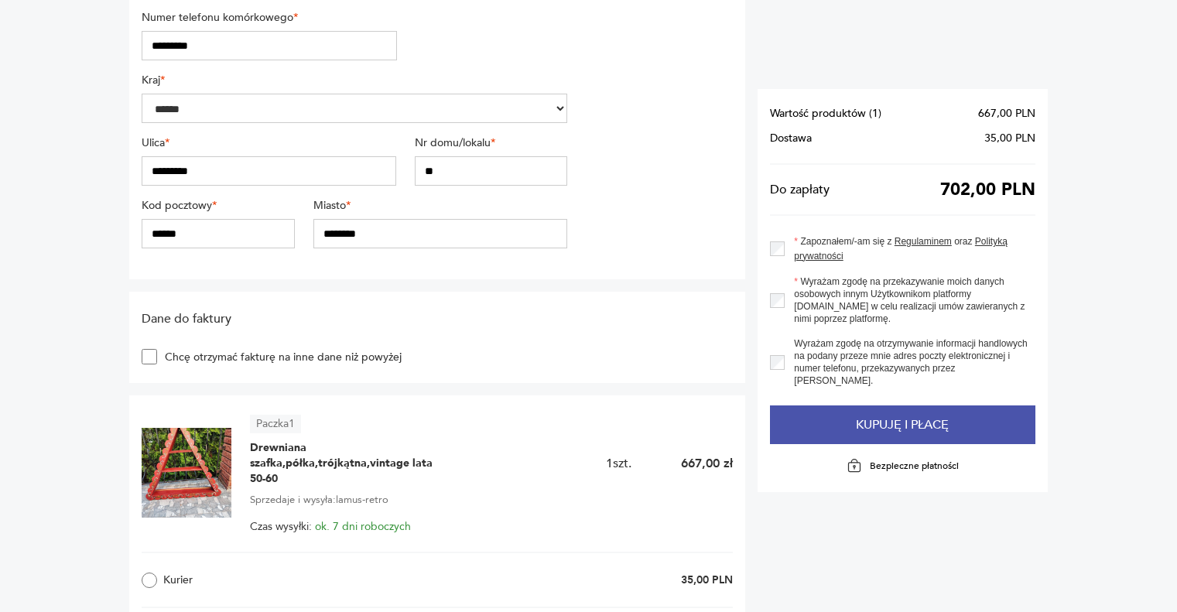
click at [903, 406] on button "Kupuję i płacę" at bounding box center [903, 425] width 266 height 39
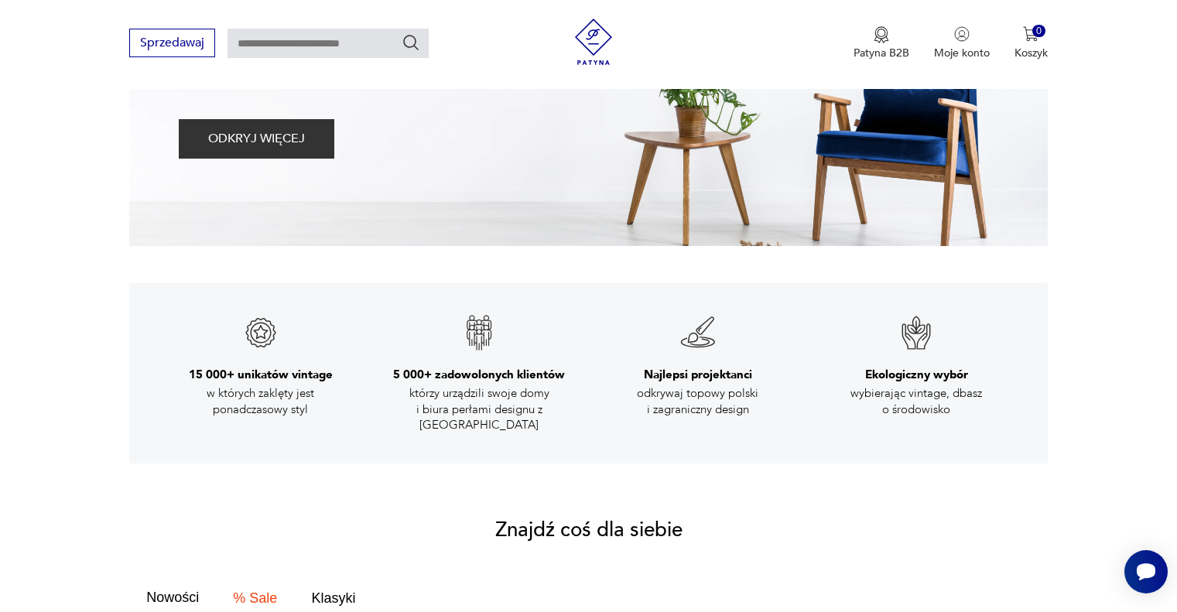
scroll to position [929, 0]
